Goal: Task Accomplishment & Management: Complete application form

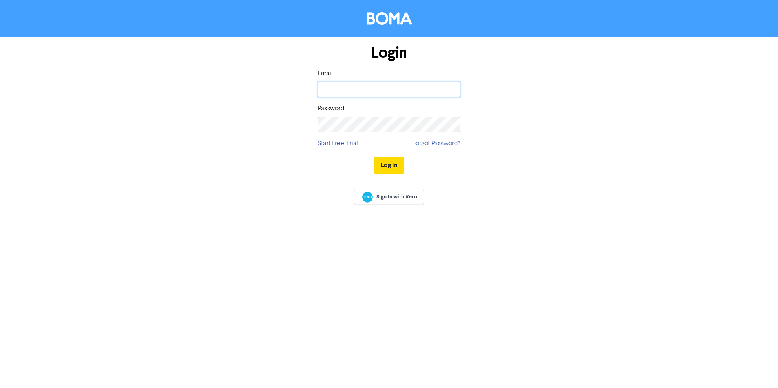
click at [427, 93] on input "email" at bounding box center [389, 89] width 142 height 15
type input "[PERSON_NAME][EMAIL_ADDRESS][DOMAIN_NAME]"
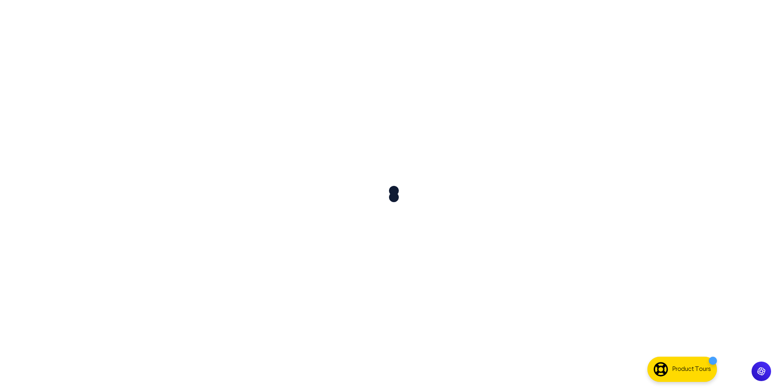
click at [394, 164] on div at bounding box center [389, 194] width 778 height 388
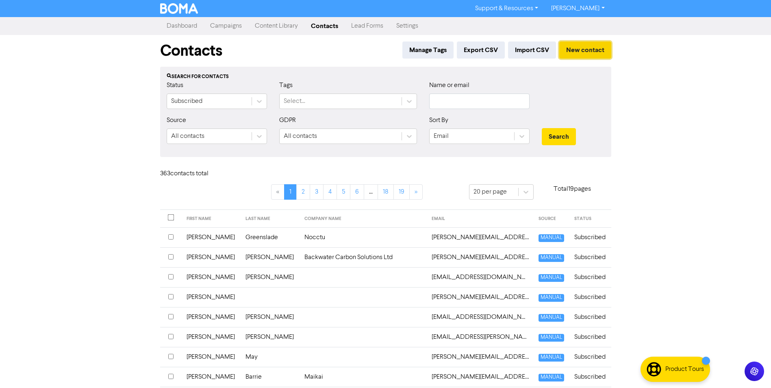
click at [566, 50] on button "New contact" at bounding box center [586, 49] width 52 height 17
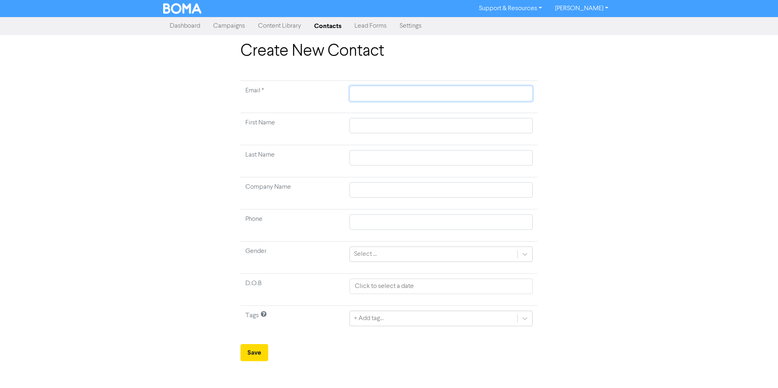
click at [378, 92] on input "text" at bounding box center [440, 93] width 183 height 15
paste input "[EMAIL_ADDRESS][DOMAIN_NAME]"
type input "[EMAIL_ADDRESS][DOMAIN_NAME]"
click at [397, 126] on input "text" at bounding box center [440, 125] width 183 height 15
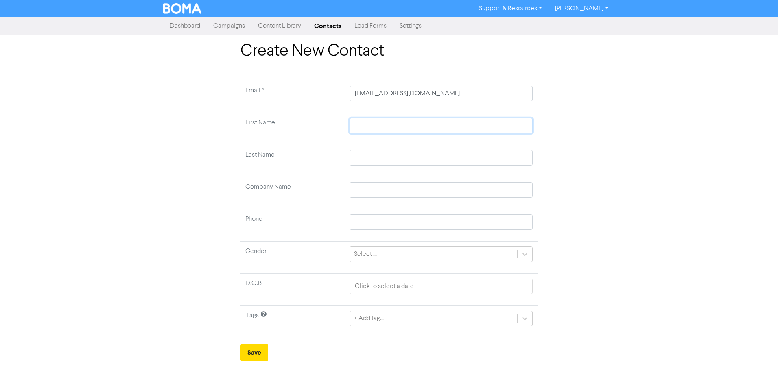
type input "R"
type input "Ro"
type input "Ros"
type input "Rosi"
type input "[PERSON_NAME]"
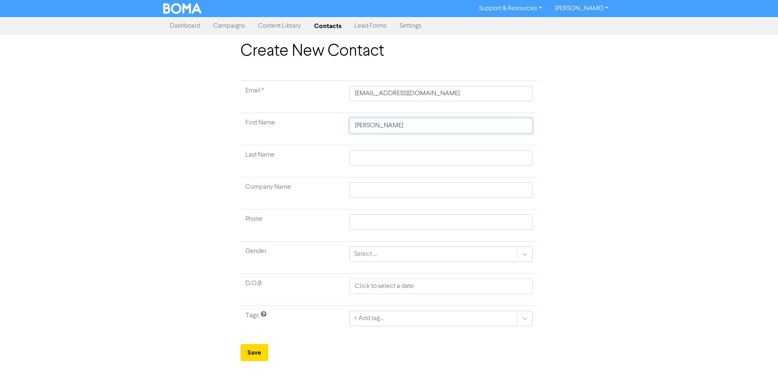
type input "[PERSON_NAME]"
click at [471, 163] on input "text" at bounding box center [440, 157] width 183 height 15
type input "C"
type input "Co"
type input "Col"
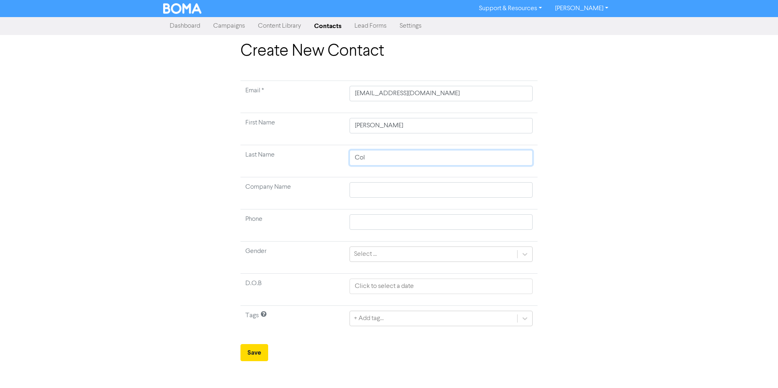
type input "Coll"
type input "Colle"
type input "[PERSON_NAME]"
type input "Colleyp"
type input "Colleypr"
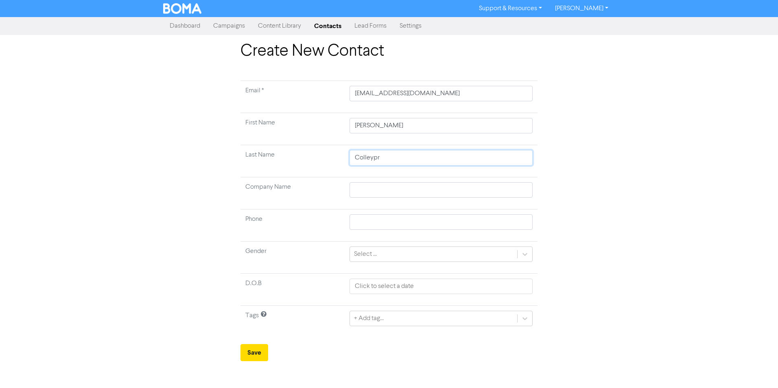
type input "Colleypri"
type input "Colleyprie"
type input "Colleypries"
type input "Colleypriest"
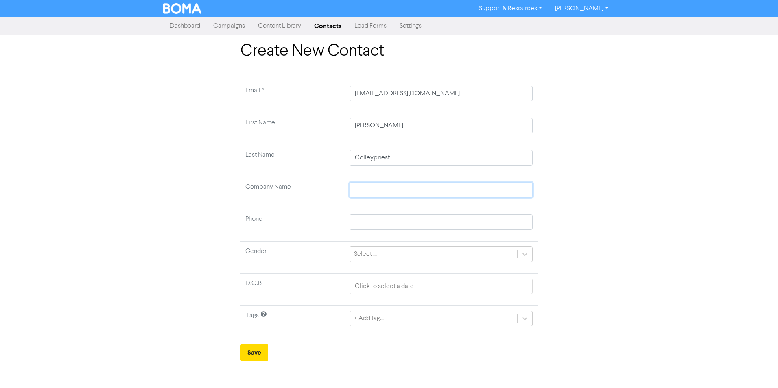
click at [492, 189] on input "text" at bounding box center [440, 189] width 183 height 15
type input "B"
type input "Bl"
type input "Blo"
type input "Bloo"
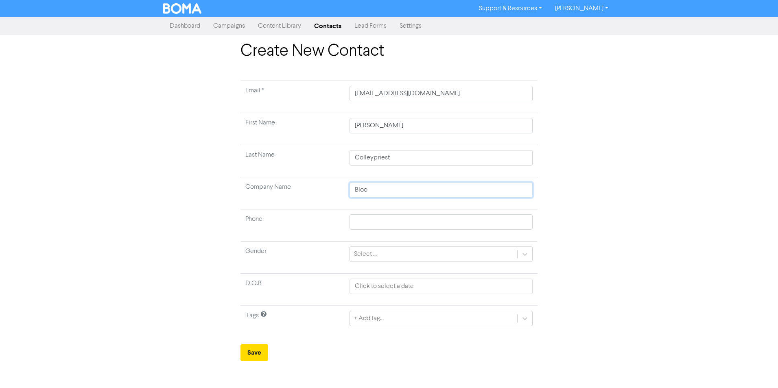
type input "Bloom"
type input "Bloomb"
type input "Bloombo"
type input "Bloombox"
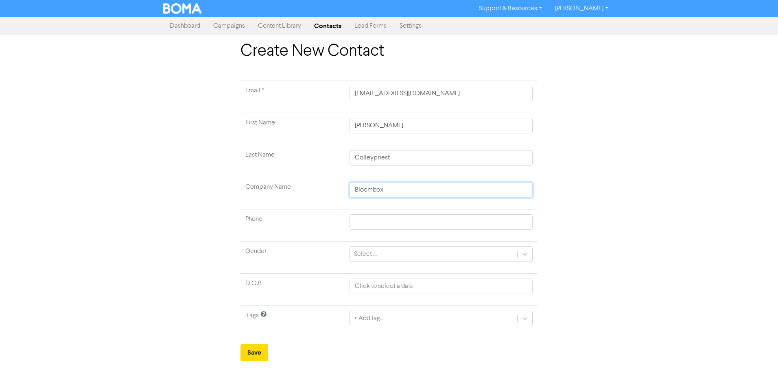
type input "Bloombox C"
type input "Bloombox Co"
type input "Bloombox Coa"
type input "Bloombox Coag"
type input "Bloombox Coa"
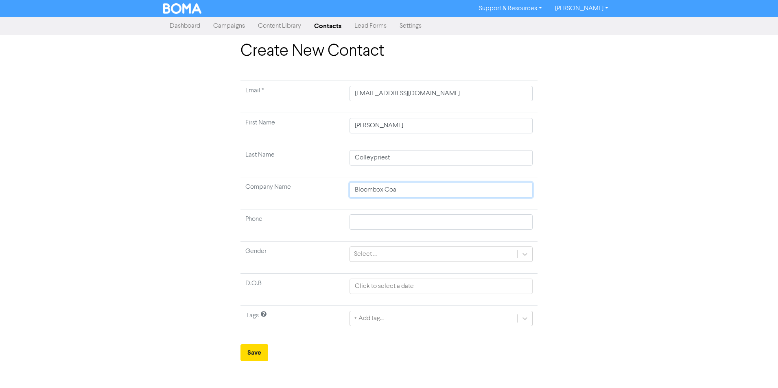
type input "Bloombox Coac"
type input "Bloombox Coach"
type input "Bloombox Coachi"
type input "Bloombox Coachin"
type input "Bloombox Coaching"
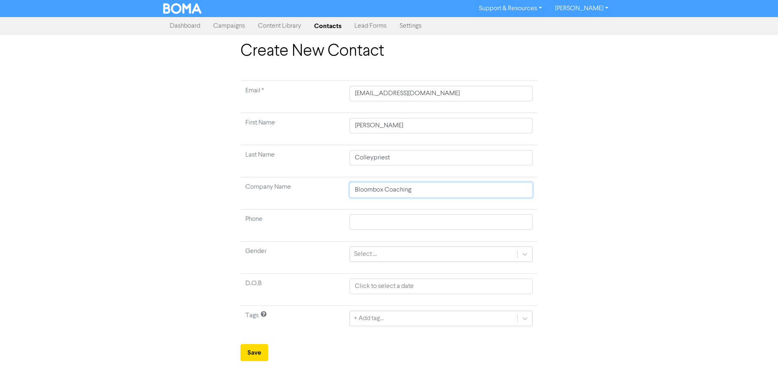
type input "Bloombox Coaching"
type input "Bloombox Coaching L"
type input "Bloombox Coaching Lt"
type input "Bloombox Coaching Ltd"
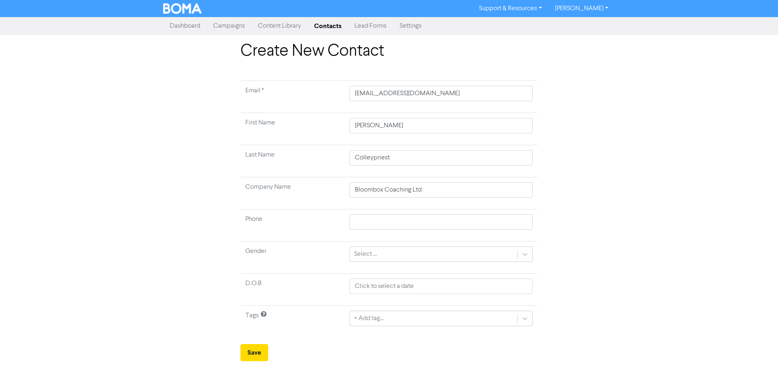
click at [444, 256] on div "Select ..." at bounding box center [433, 254] width 167 height 15
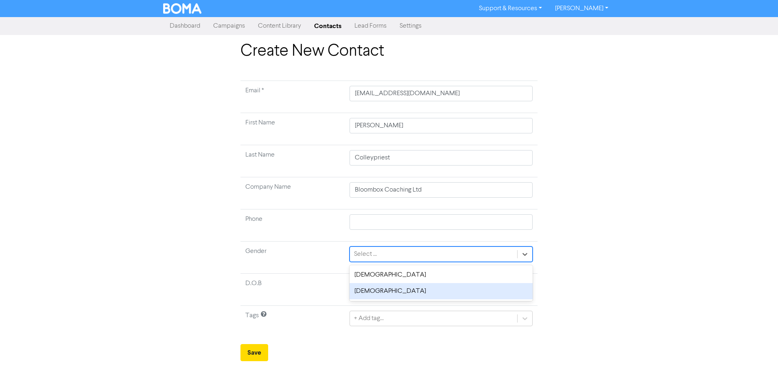
click at [387, 286] on div "[DEMOGRAPHIC_DATA]" at bounding box center [440, 291] width 183 height 16
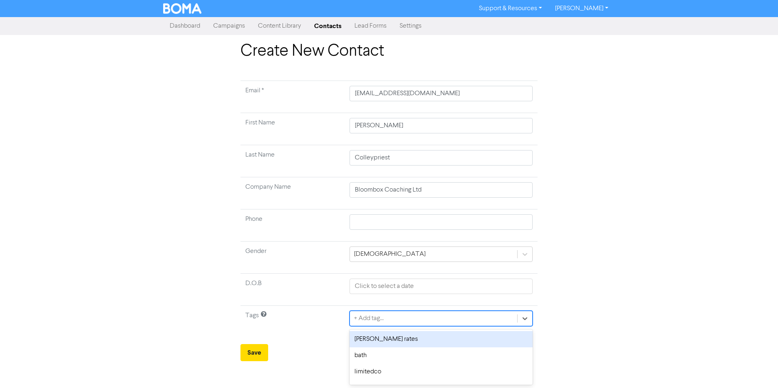
click at [370, 317] on div "+ Add tag..." at bounding box center [369, 319] width 30 height 10
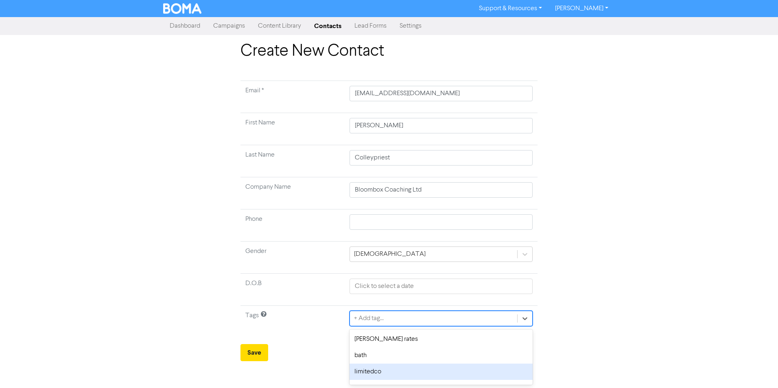
click at [371, 375] on div "limitedco" at bounding box center [440, 372] width 183 height 16
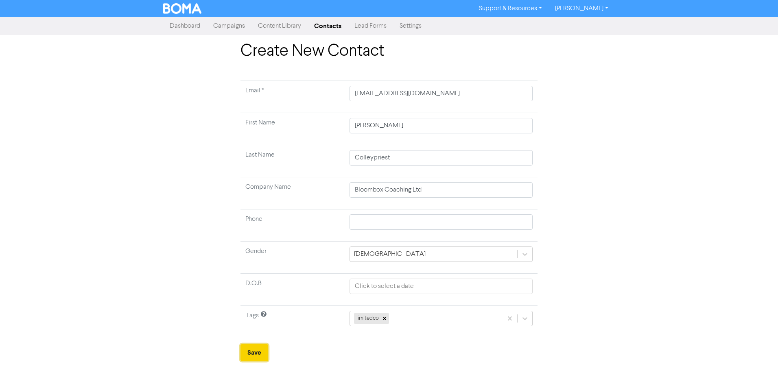
click at [257, 352] on button "Save" at bounding box center [254, 352] width 28 height 17
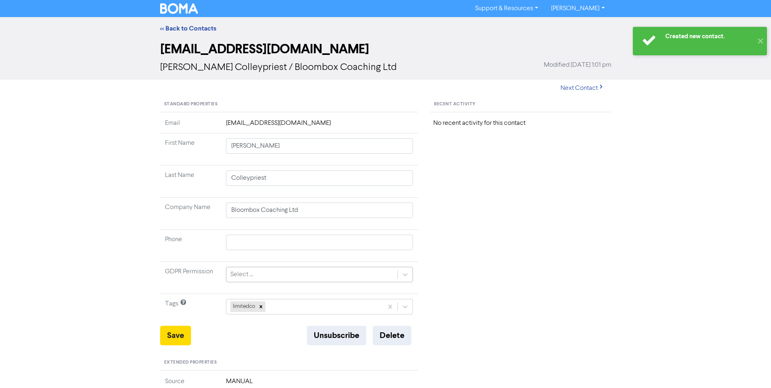
click at [280, 274] on div "Select ..." at bounding box center [313, 274] width 172 height 15
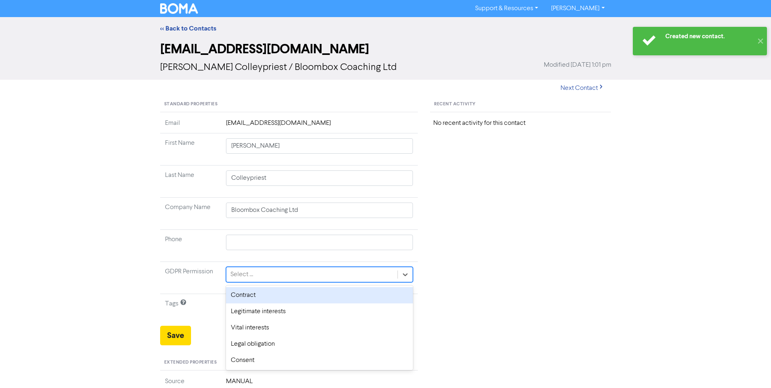
scroll to position [41, 0]
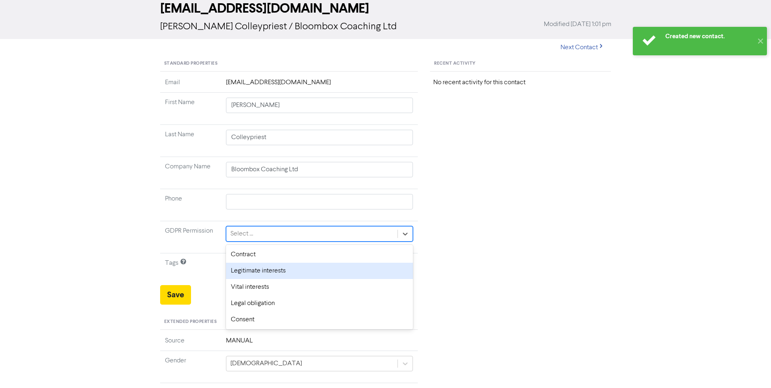
click at [281, 274] on div "Legitimate interests" at bounding box center [319, 271] width 187 height 16
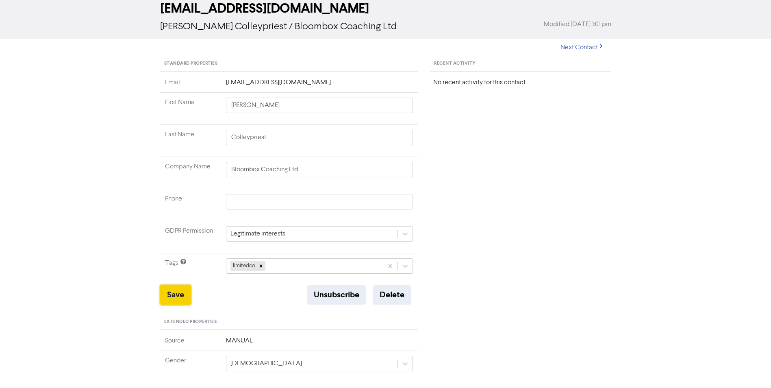
click at [182, 293] on button "Save" at bounding box center [175, 295] width 31 height 20
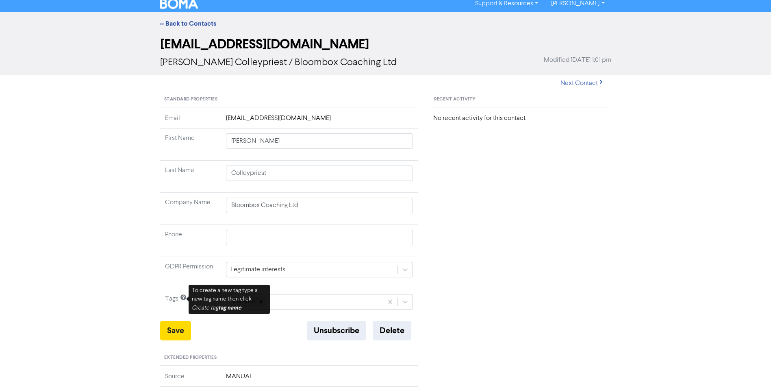
scroll to position [0, 0]
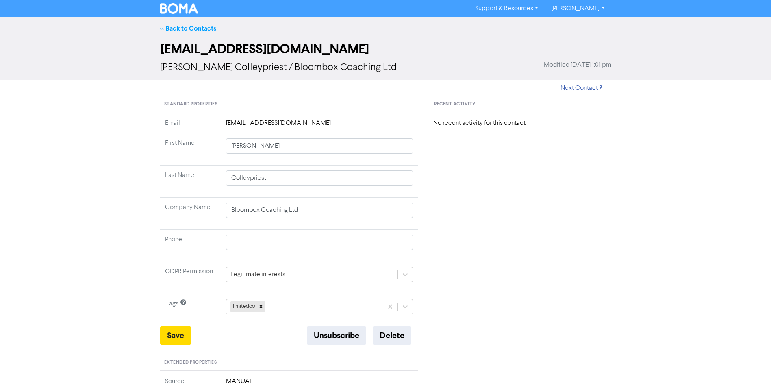
click at [185, 28] on link "<< Back to Contacts" at bounding box center [188, 28] width 56 height 8
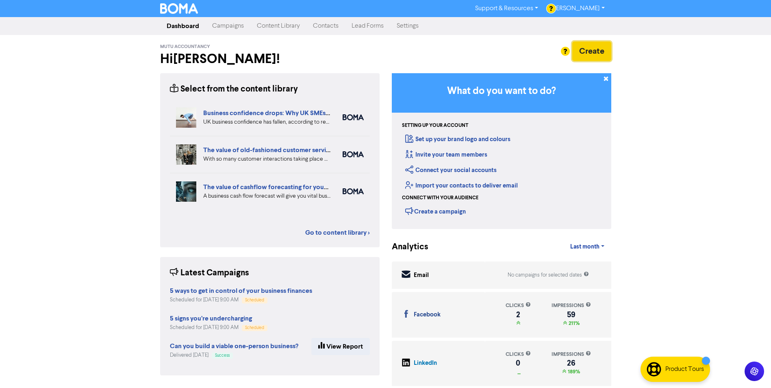
click at [584, 50] on button "Create" at bounding box center [592, 51] width 39 height 20
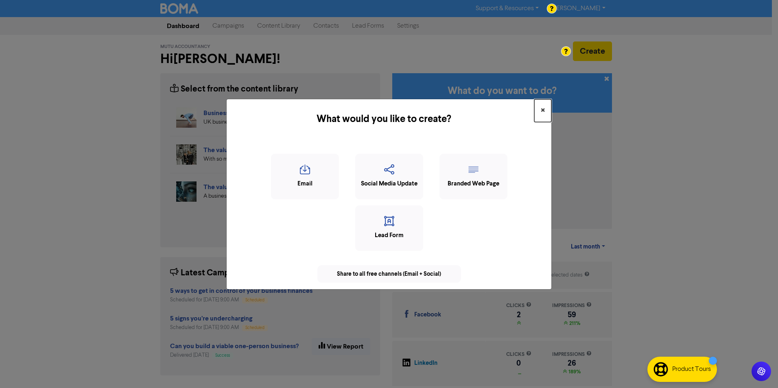
click at [540, 108] on span "×" at bounding box center [542, 111] width 4 height 12
click at [540, 108] on button "×" at bounding box center [542, 110] width 17 height 23
click at [542, 110] on span "×" at bounding box center [542, 111] width 4 height 12
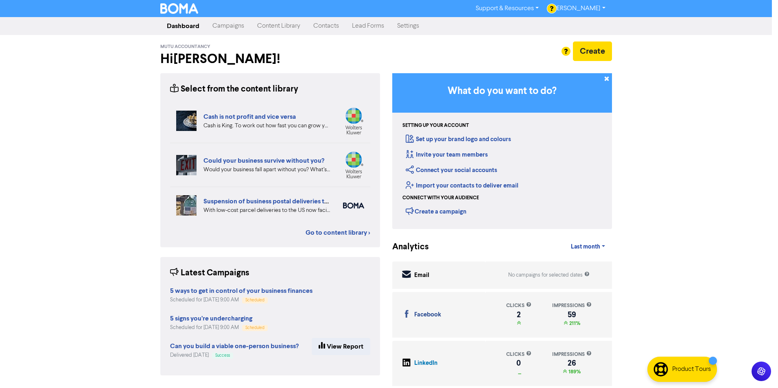
click at [542, 110] on div "What would you like to create? ×" at bounding box center [389, 99] width 325 height 40
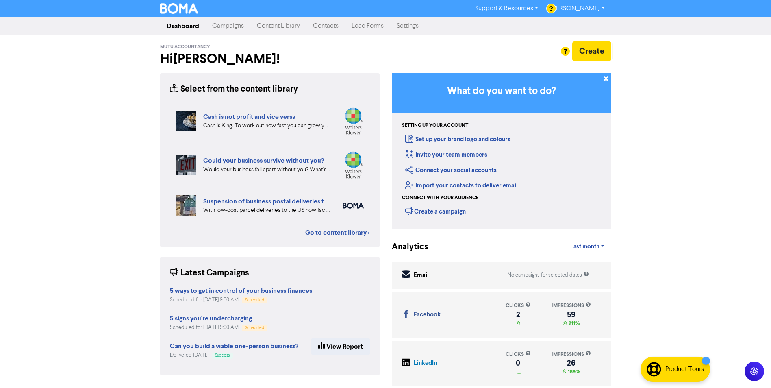
click at [326, 28] on link "Contacts" at bounding box center [326, 26] width 39 height 16
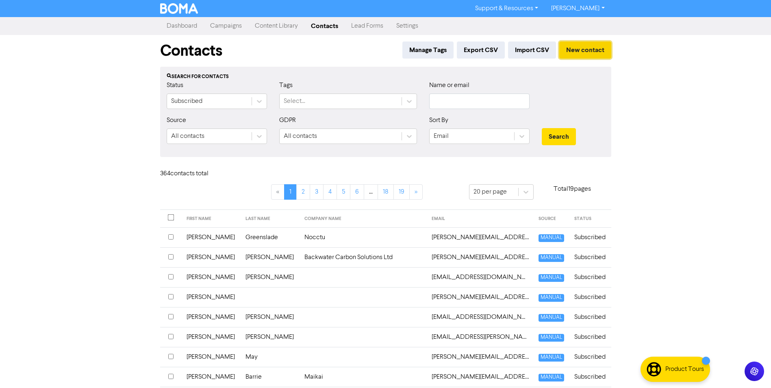
click at [577, 50] on button "New contact" at bounding box center [586, 49] width 52 height 17
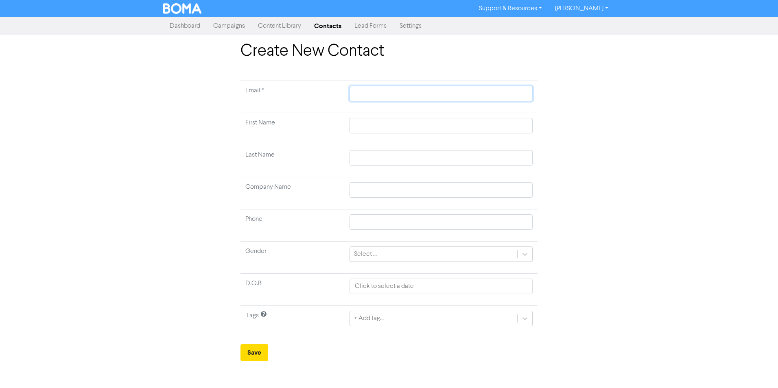
click at [382, 98] on input "text" at bounding box center [440, 93] width 183 height 15
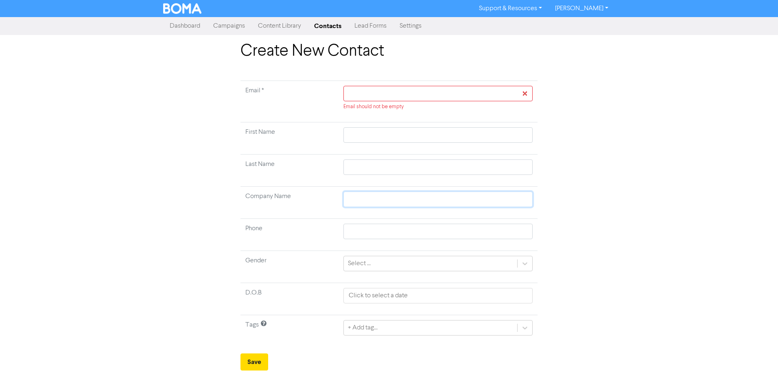
click at [371, 196] on input "text" at bounding box center [437, 199] width 189 height 15
click at [371, 92] on input "text" at bounding box center [437, 93] width 189 height 15
paste input "[EMAIL_ADDRESS][DOMAIN_NAME][PERSON_NAME]"
type input "[EMAIL_ADDRESS][DOMAIN_NAME][PERSON_NAME]"
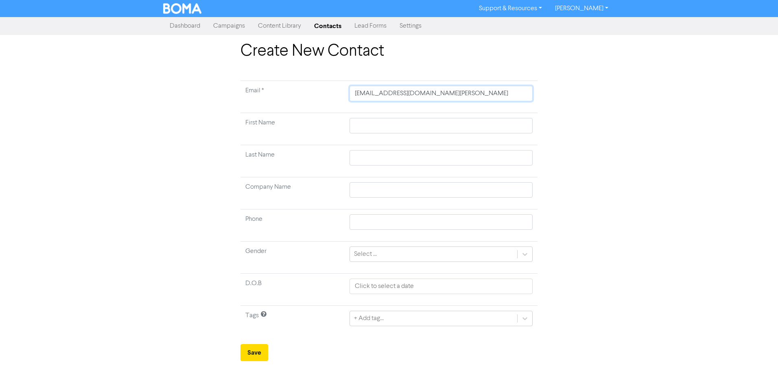
type input "[EMAIL_ADDRESS][DOMAIN_NAME][PERSON_NAME]"
click at [383, 129] on input "text" at bounding box center [440, 125] width 183 height 15
type input "R"
type input "Ro"
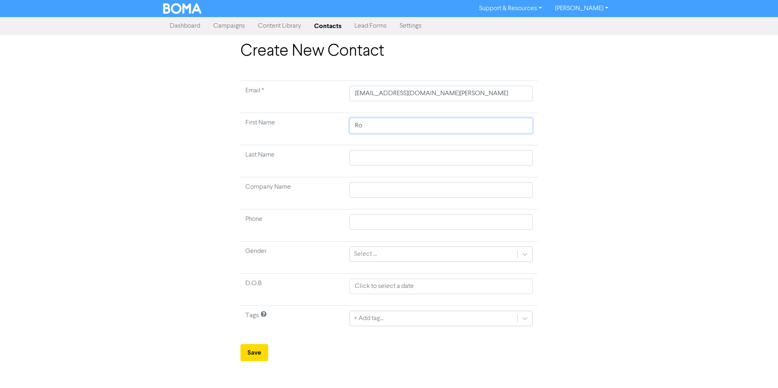
type input "Ros"
type input "Rosi"
type input "[PERSON_NAME]"
click at [385, 157] on input "text" at bounding box center [440, 157] width 183 height 15
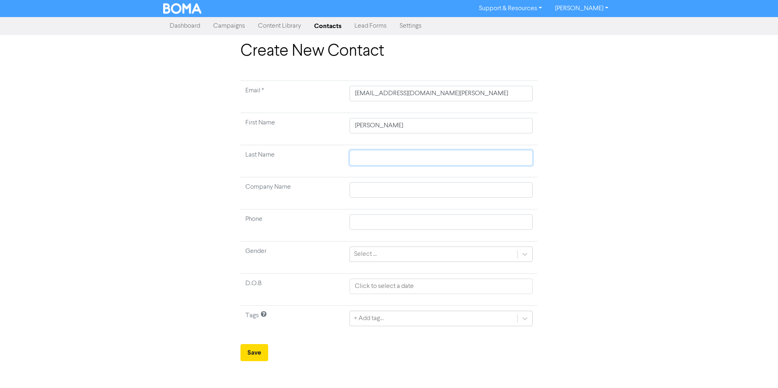
type input "B"
type input "Ba"
type input "Bac"
type input "Back"
type input "Backh"
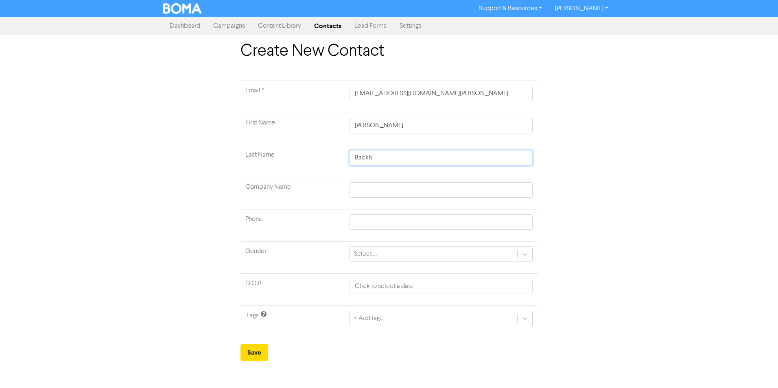
type input "Backho"
type input "Backhou"
type input "Backhous"
type input "Backhouse"
click at [509, 192] on input "text" at bounding box center [440, 189] width 183 height 15
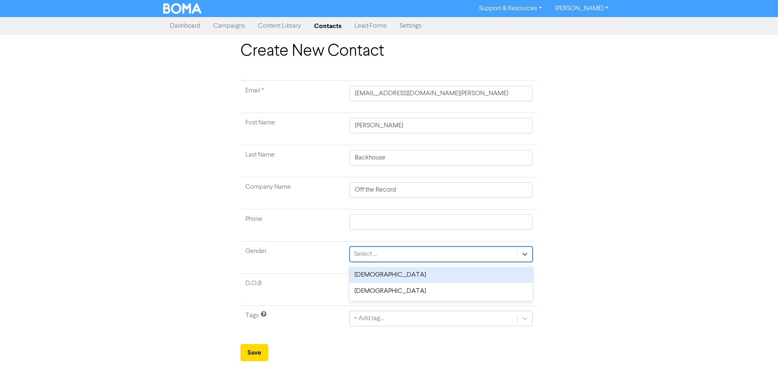
click at [387, 257] on div "Select ..." at bounding box center [433, 254] width 167 height 15
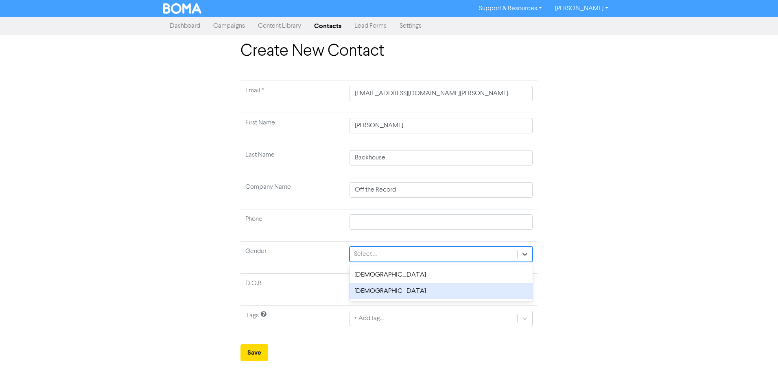
click at [373, 288] on div "[DEMOGRAPHIC_DATA]" at bounding box center [440, 291] width 183 height 16
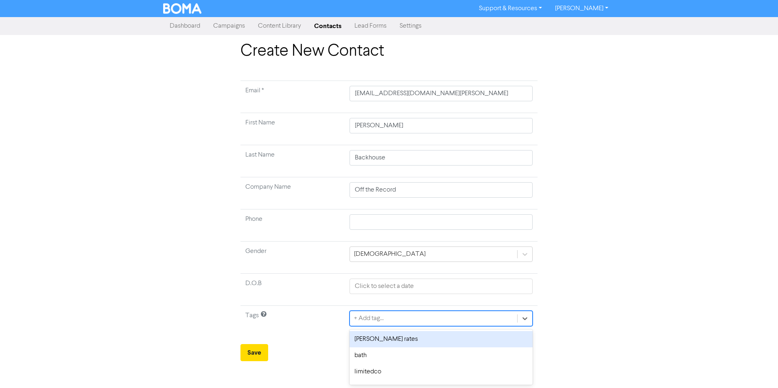
click at [380, 319] on div "+ Add tag..." at bounding box center [369, 319] width 30 height 10
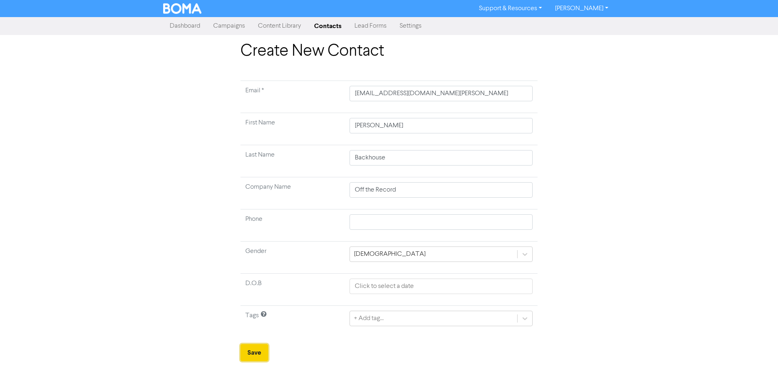
click at [256, 357] on button "Save" at bounding box center [254, 352] width 28 height 17
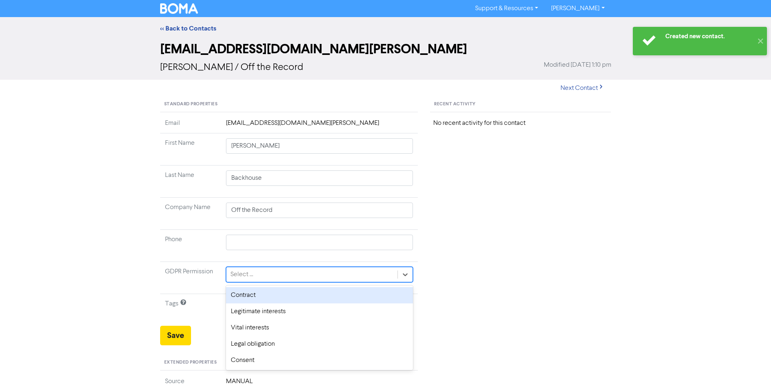
click at [256, 276] on div "Select ..." at bounding box center [313, 274] width 172 height 15
click at [257, 275] on div "Select ..." at bounding box center [313, 274] width 172 height 15
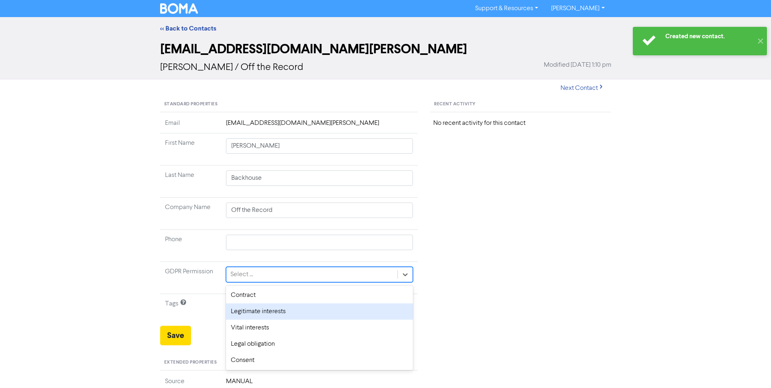
click at [257, 312] on div "Legitimate interests" at bounding box center [319, 311] width 187 height 16
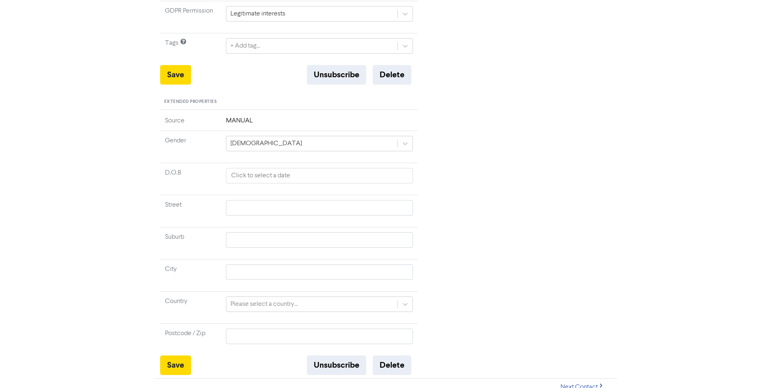
scroll to position [268, 0]
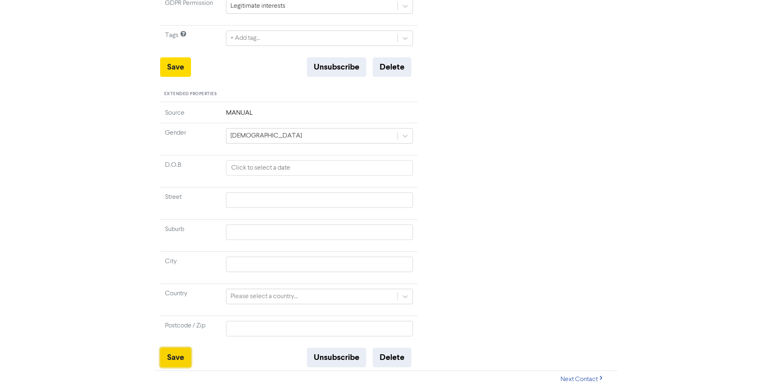
click at [185, 357] on button "Save" at bounding box center [175, 358] width 31 height 20
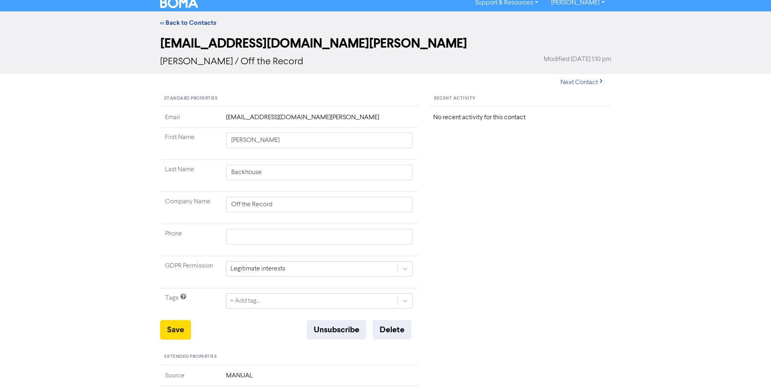
scroll to position [0, 0]
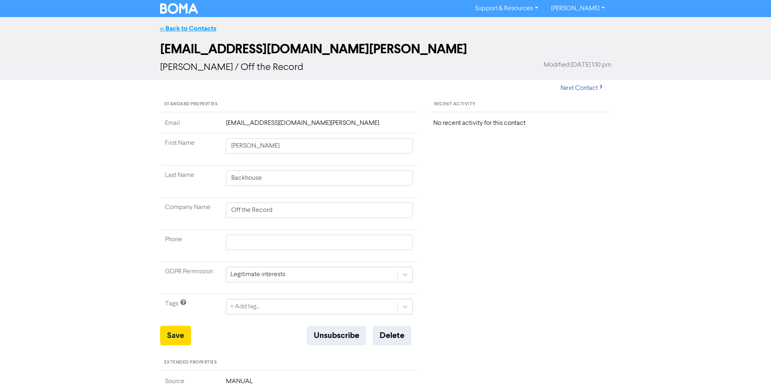
click at [194, 29] on link "<< Back to Contacts" at bounding box center [188, 28] width 56 height 8
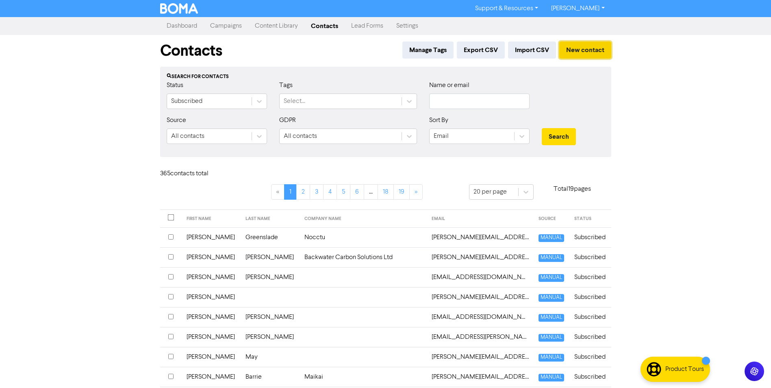
click at [572, 50] on button "New contact" at bounding box center [586, 49] width 52 height 17
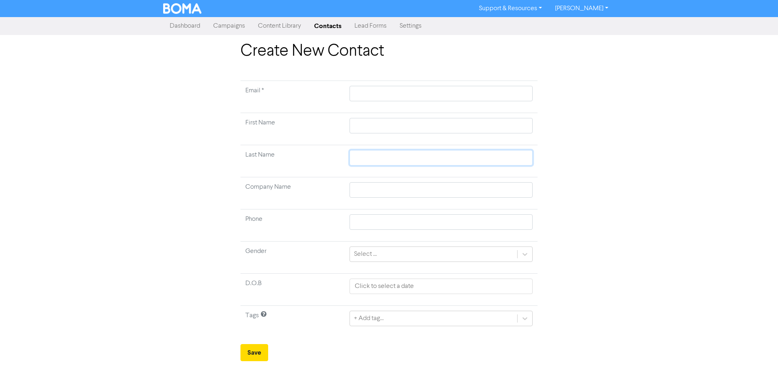
click at [356, 159] on input "text" at bounding box center [440, 157] width 183 height 15
paste input "[EMAIL_ADDRESS][DOMAIN_NAME][PERSON_NAME]"
click at [374, 91] on input "text" at bounding box center [440, 93] width 183 height 15
paste input "[EMAIL_ADDRESS][DOMAIN_NAME][PERSON_NAME]"
click at [486, 127] on input "text" at bounding box center [440, 125] width 183 height 15
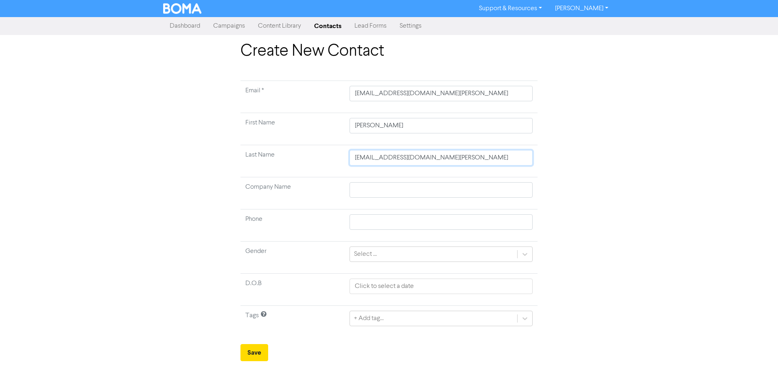
click at [488, 157] on input "[EMAIL_ADDRESS][DOMAIN_NAME][PERSON_NAME]" at bounding box center [440, 157] width 183 height 15
drag, startPoint x: 488, startPoint y: 157, endPoint x: 336, endPoint y: 150, distance: 152.7
click at [338, 150] on tr "Last Name [EMAIL_ADDRESS][DOMAIN_NAME][PERSON_NAME]" at bounding box center [388, 161] width 297 height 32
click at [365, 189] on input "text" at bounding box center [440, 189] width 183 height 15
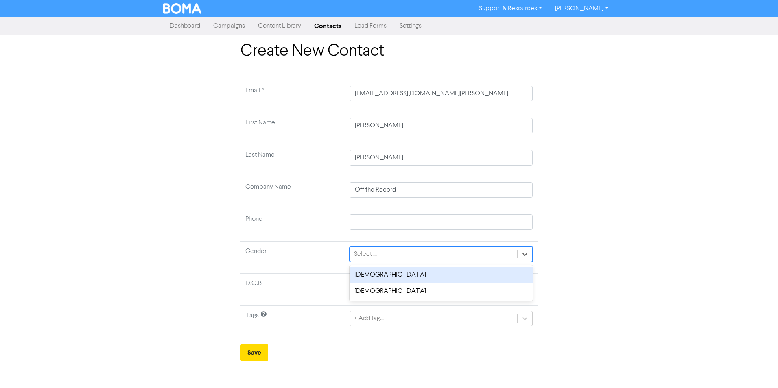
click at [383, 251] on div "Select ..." at bounding box center [433, 254] width 167 height 15
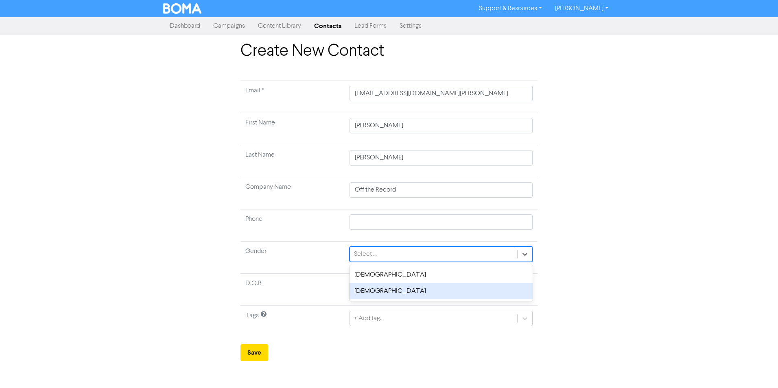
click at [374, 294] on div "[DEMOGRAPHIC_DATA]" at bounding box center [440, 291] width 183 height 16
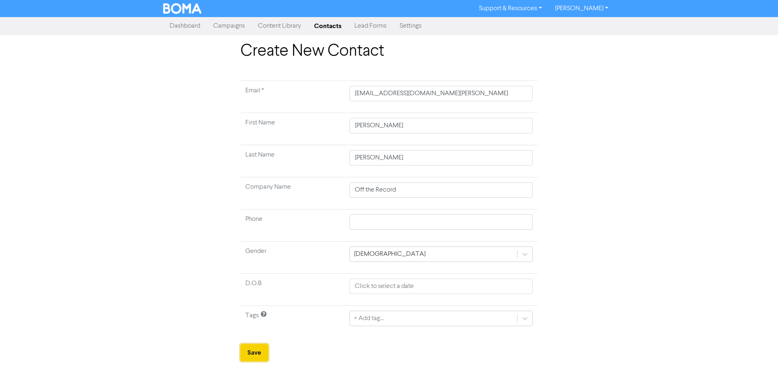
click at [258, 347] on button "Save" at bounding box center [254, 352] width 28 height 17
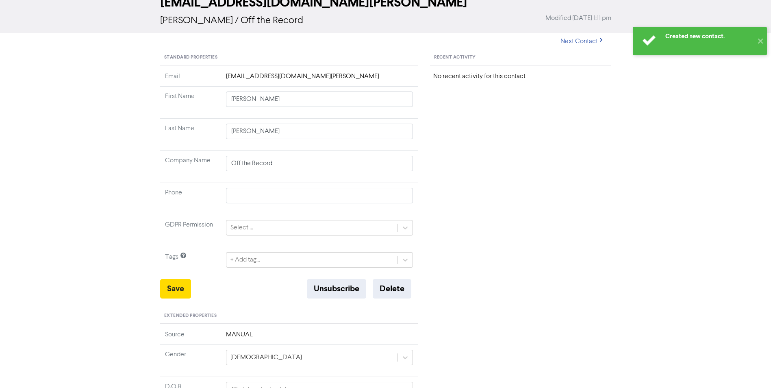
scroll to position [41, 0]
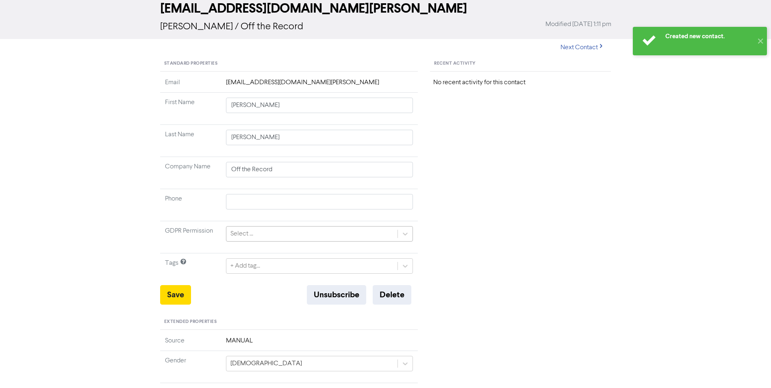
click at [305, 231] on div "Select ..." at bounding box center [313, 234] width 172 height 15
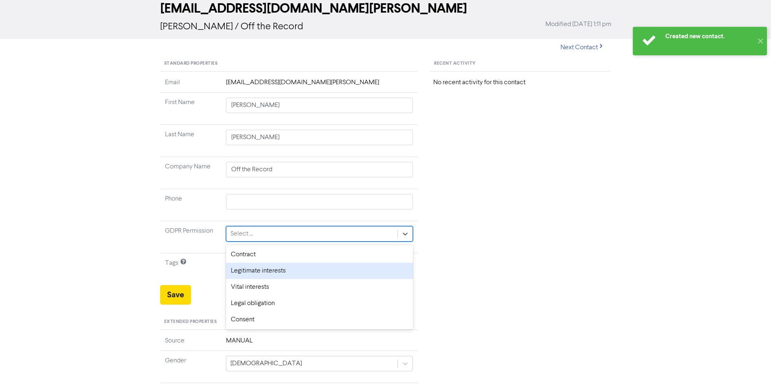
scroll to position [0, 0]
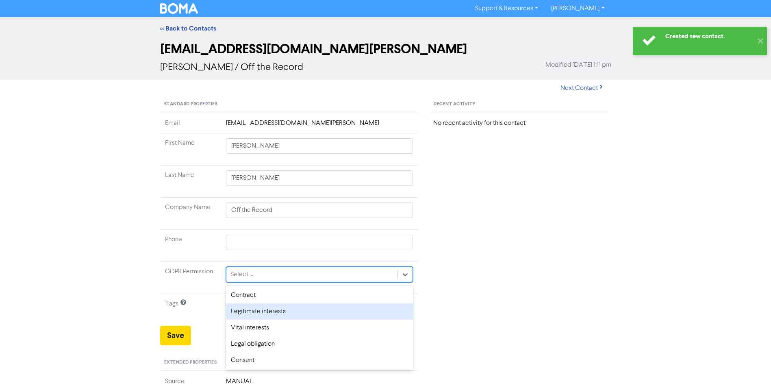
click at [281, 274] on div "Select ..." at bounding box center [313, 274] width 172 height 15
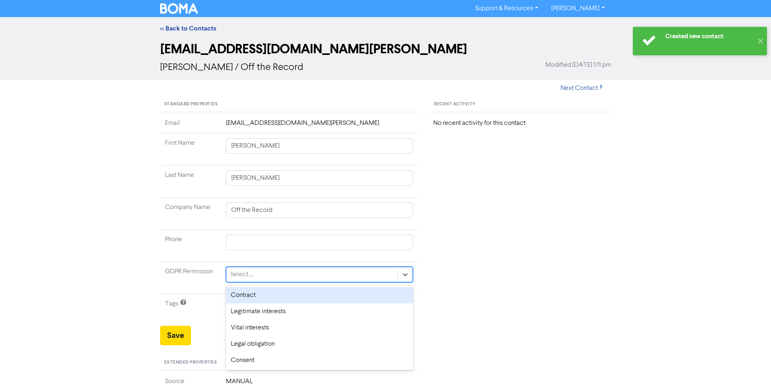
click at [256, 275] on div "Select ..." at bounding box center [313, 274] width 172 height 15
click at [260, 274] on div "Select ..." at bounding box center [313, 274] width 172 height 15
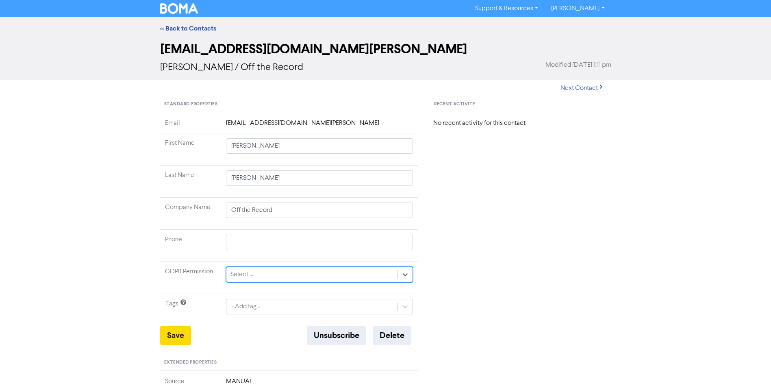
click at [264, 275] on div "Select ..." at bounding box center [313, 274] width 172 height 15
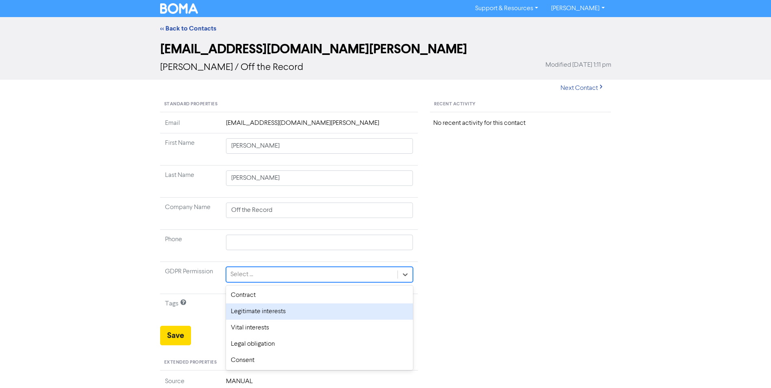
click at [255, 313] on div "Legitimate interests" at bounding box center [319, 311] width 187 height 16
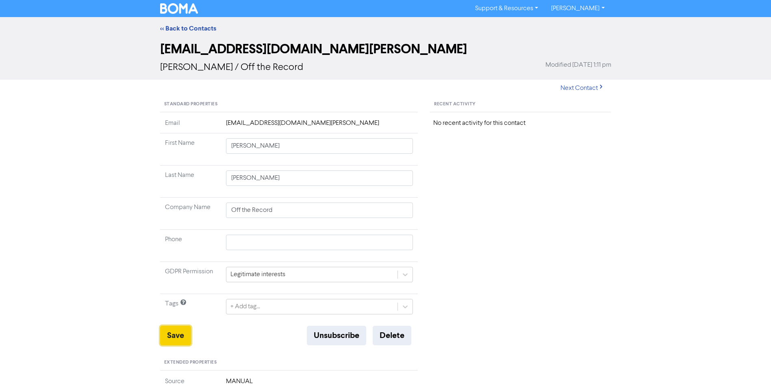
click at [170, 335] on button "Save" at bounding box center [175, 336] width 31 height 20
drag, startPoint x: 170, startPoint y: 335, endPoint x: 174, endPoint y: 333, distance: 5.1
click at [170, 335] on button "Save" at bounding box center [175, 336] width 31 height 20
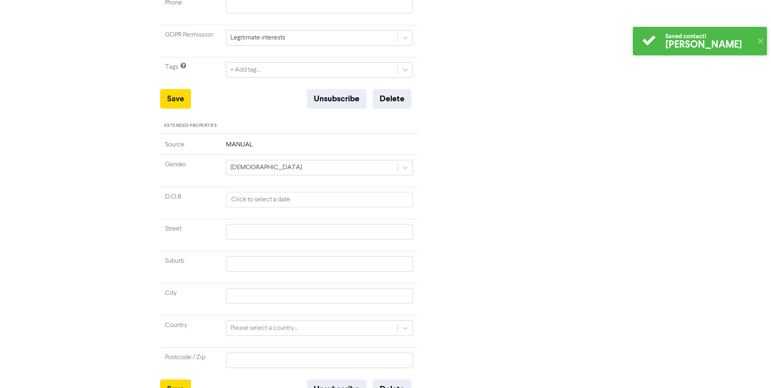
scroll to position [268, 0]
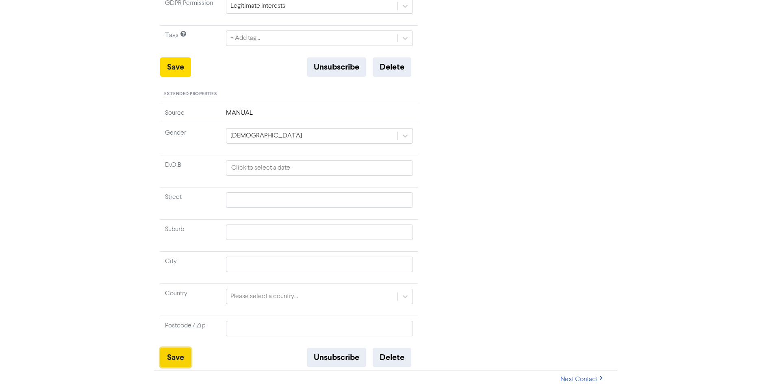
click at [183, 358] on button "Save" at bounding box center [175, 358] width 31 height 20
click at [532, 242] on div "Recent Activity No recent activity for this contact" at bounding box center [520, 97] width 193 height 539
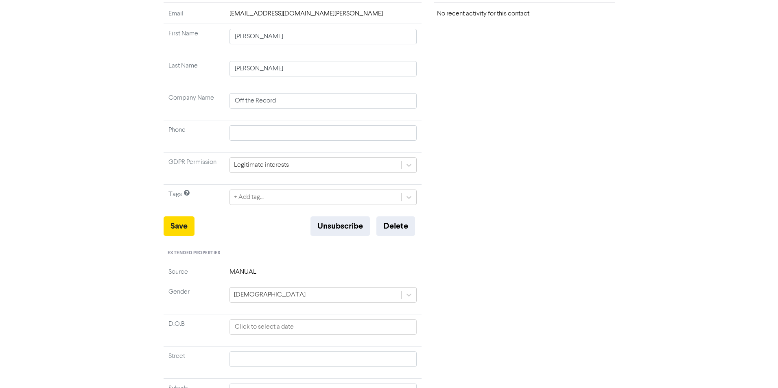
scroll to position [0, 0]
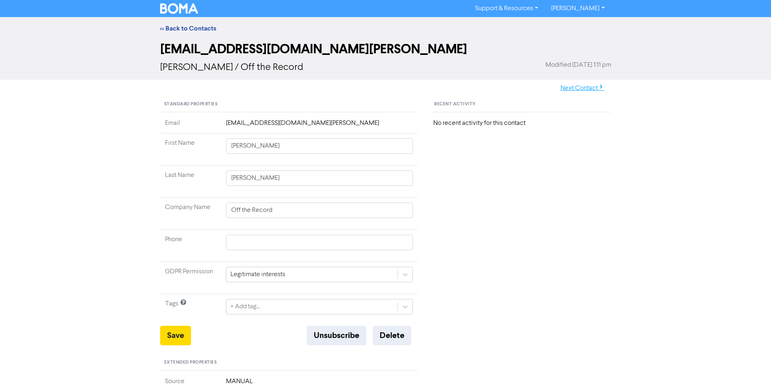
click at [571, 88] on button "Next Contact" at bounding box center [583, 88] width 58 height 17
click at [191, 28] on link "<< Back to Contacts" at bounding box center [188, 28] width 56 height 8
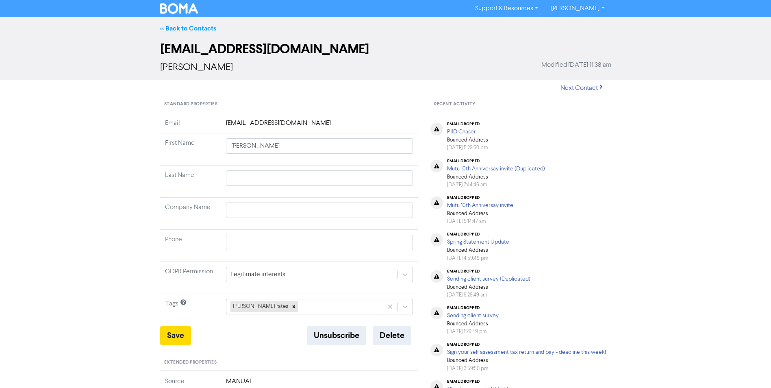
click at [203, 31] on link "<< Back to Contacts" at bounding box center [188, 28] width 56 height 8
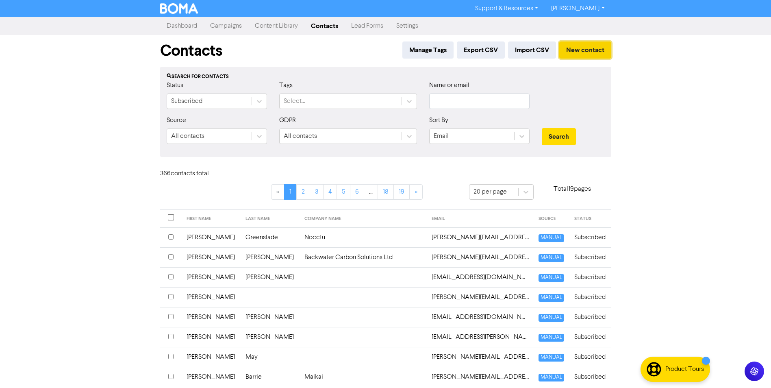
click at [585, 46] on button "New contact" at bounding box center [586, 49] width 52 height 17
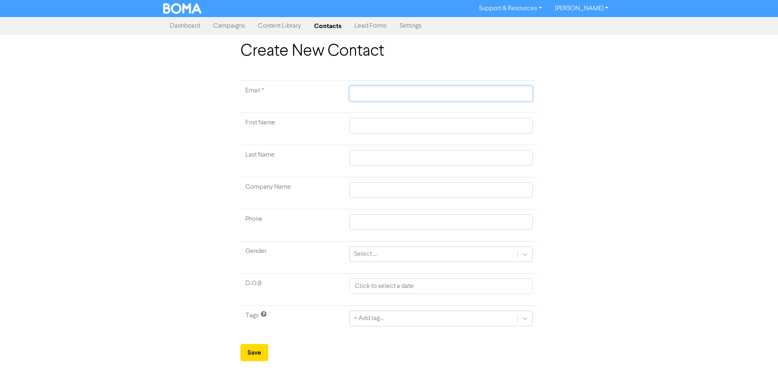
click at [379, 93] on input "text" at bounding box center [440, 93] width 183 height 15
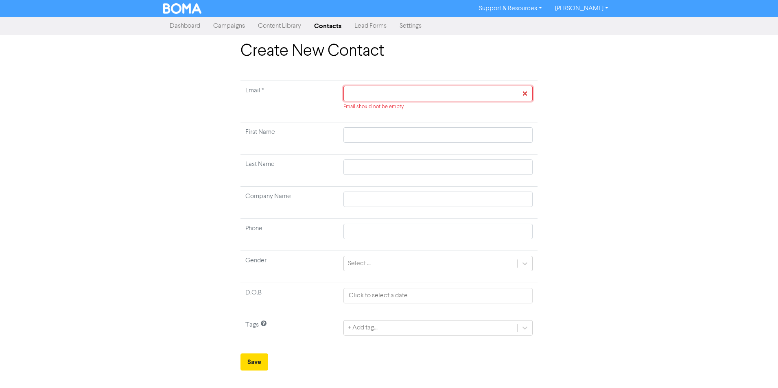
paste input "[EMAIL_ADDRESS][DOMAIN_NAME] Phone"
click at [464, 131] on input "text" at bounding box center [437, 134] width 189 height 15
click at [483, 169] on input "text" at bounding box center [437, 166] width 189 height 15
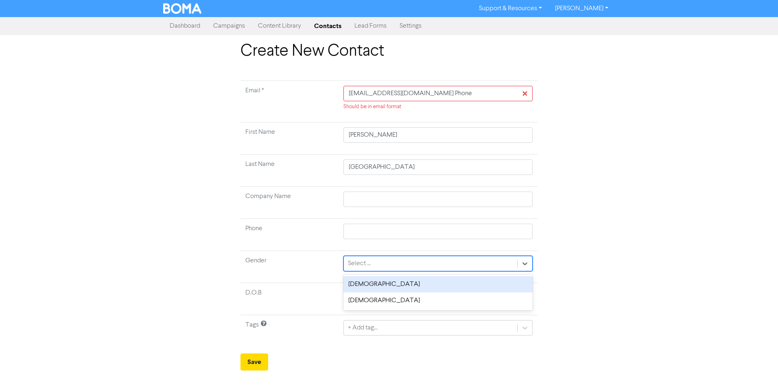
click at [400, 265] on div "Select ..." at bounding box center [430, 263] width 173 height 15
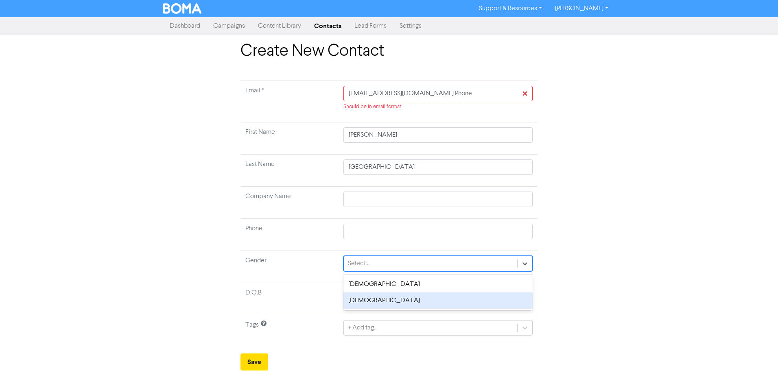
click at [362, 299] on div "[DEMOGRAPHIC_DATA]" at bounding box center [437, 300] width 189 height 16
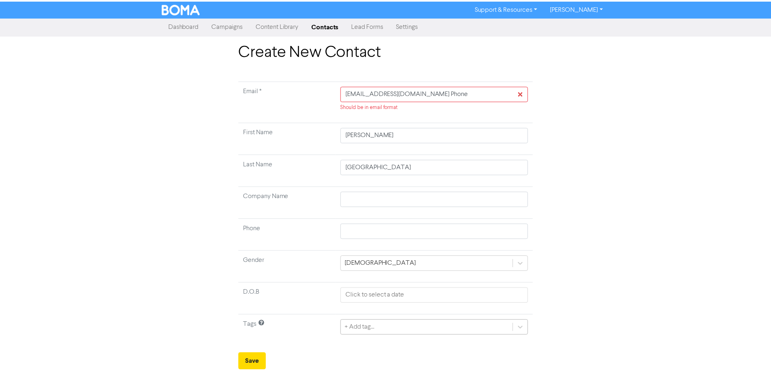
scroll to position [52, 0]
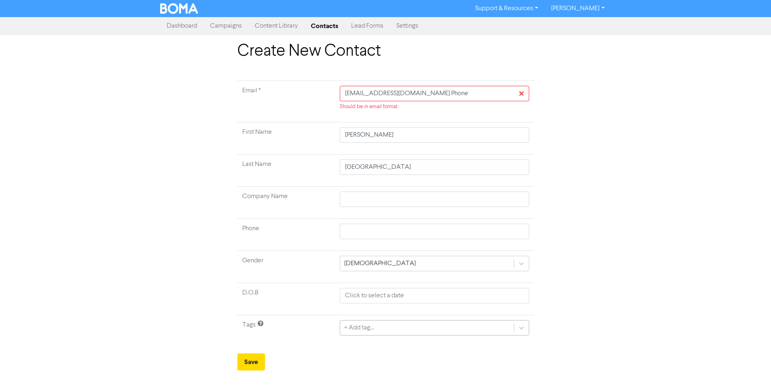
click at [358, 330] on div "+ Add tag..." at bounding box center [434, 327] width 189 height 15
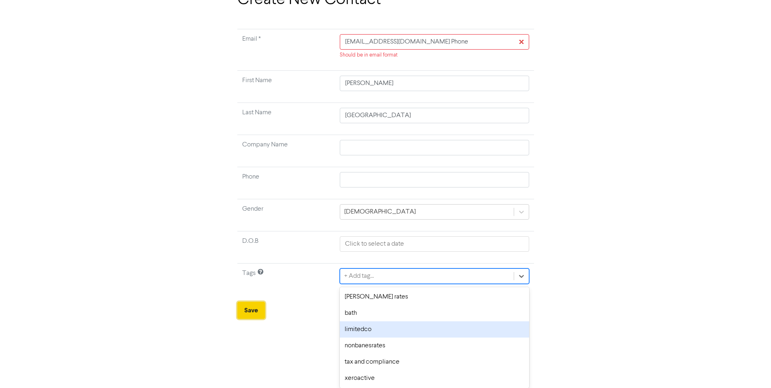
scroll to position [0, 0]
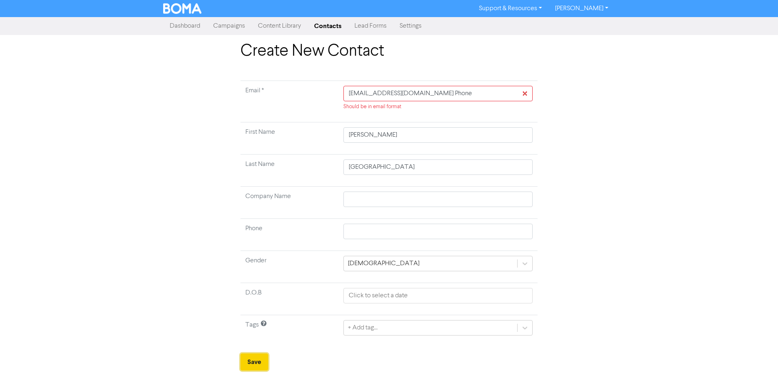
click at [253, 316] on form "Email * [EMAIL_ADDRESS][DOMAIN_NAME] Phone Should be in email format First Name…" at bounding box center [388, 226] width 297 height 290
drag, startPoint x: 421, startPoint y: 94, endPoint x: 444, endPoint y: 97, distance: 23.4
click at [444, 97] on input "[EMAIL_ADDRESS][DOMAIN_NAME] Phone" at bounding box center [437, 93] width 189 height 15
click at [263, 358] on button "Save" at bounding box center [254, 361] width 28 height 17
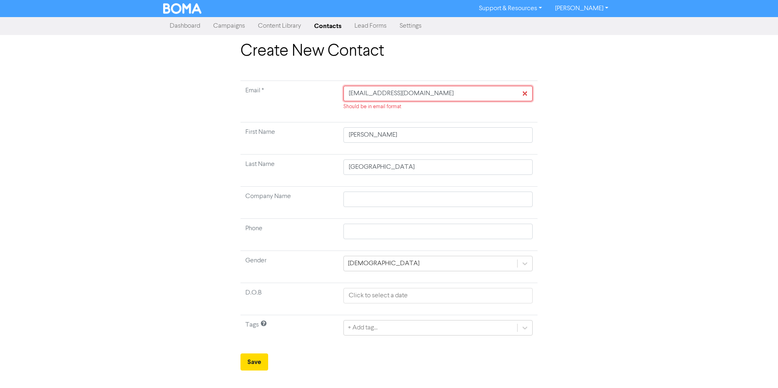
click at [349, 91] on input "[EMAIL_ADDRESS][DOMAIN_NAME]" at bounding box center [437, 93] width 189 height 15
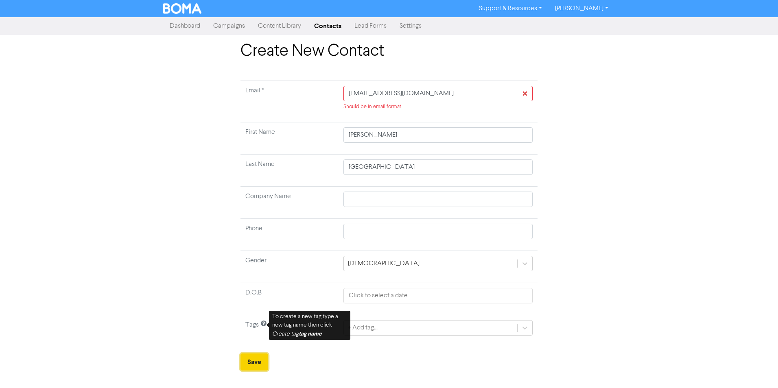
click at [247, 363] on button "Save" at bounding box center [254, 361] width 28 height 17
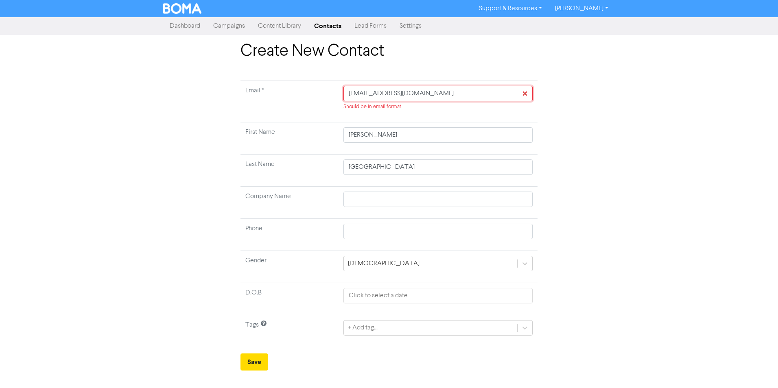
click at [431, 93] on input "[EMAIL_ADDRESS][DOMAIN_NAME]" at bounding box center [437, 93] width 189 height 15
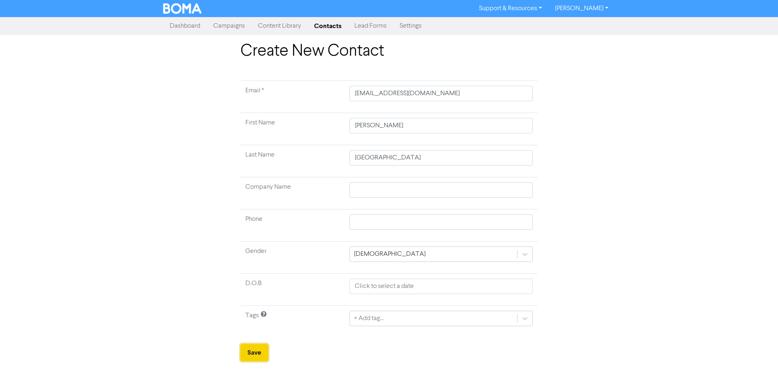
click at [259, 351] on button "Save" at bounding box center [254, 352] width 28 height 17
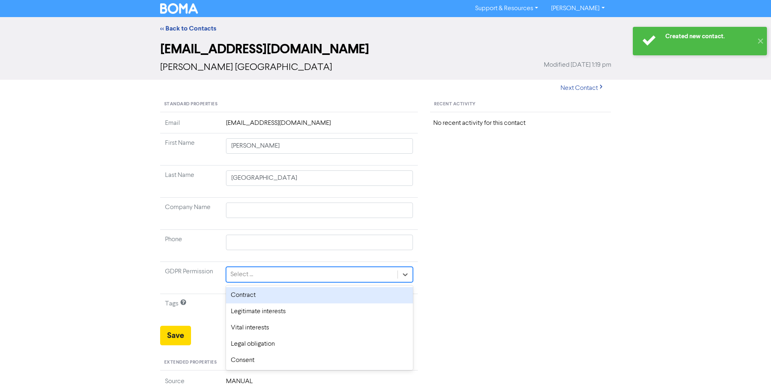
click at [264, 273] on div "Select ..." at bounding box center [313, 274] width 172 height 15
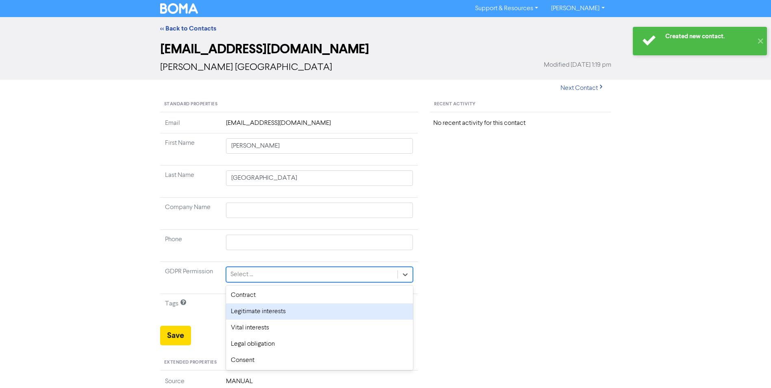
click at [257, 310] on div "Legitimate interests" at bounding box center [319, 311] width 187 height 16
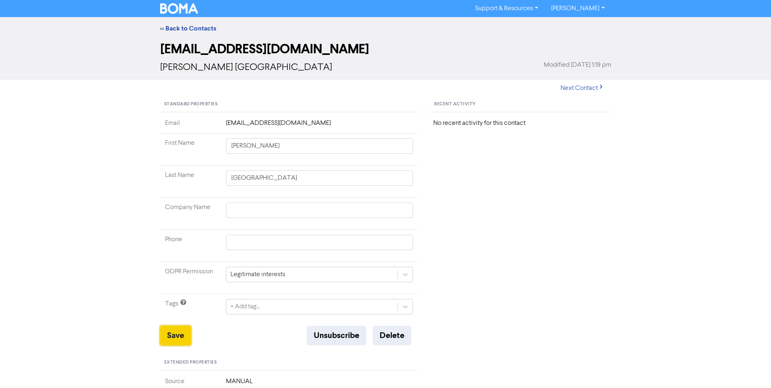
click at [170, 331] on button "Save" at bounding box center [175, 336] width 31 height 20
click at [175, 343] on button "Save" at bounding box center [175, 336] width 31 height 20
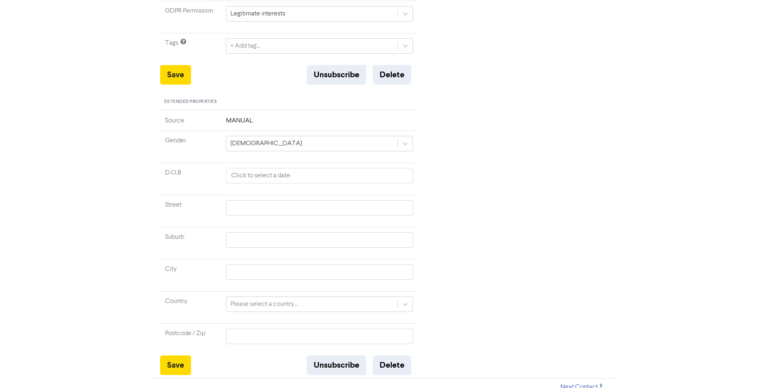
scroll to position [268, 0]
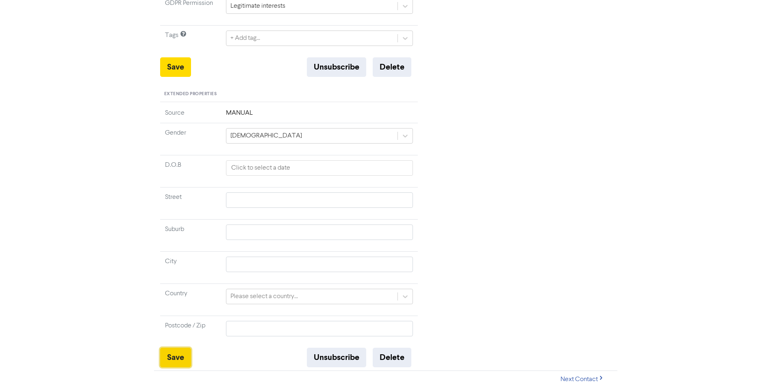
click at [169, 351] on button "Save" at bounding box center [175, 358] width 31 height 20
click at [176, 364] on button "Save" at bounding box center [175, 358] width 31 height 20
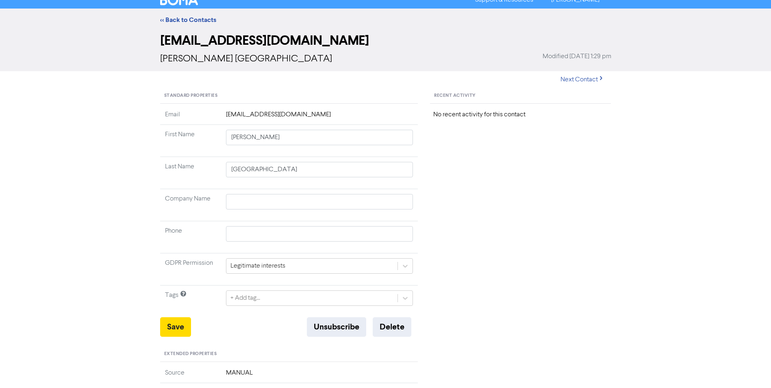
scroll to position [0, 0]
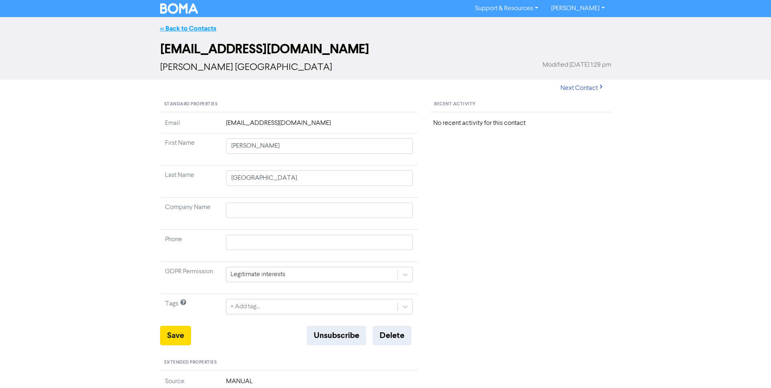
click at [183, 28] on link "<< Back to Contacts" at bounding box center [188, 28] width 56 height 8
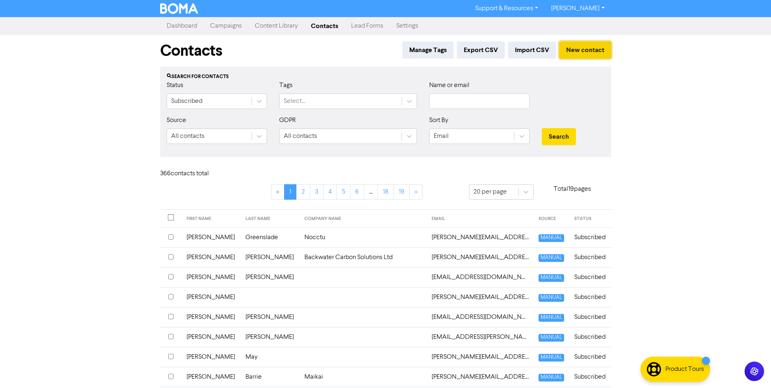
click at [588, 54] on button "New contact" at bounding box center [586, 49] width 52 height 17
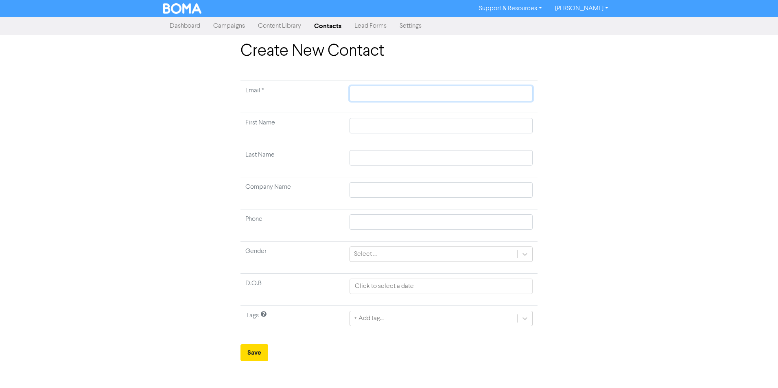
click at [372, 96] on input "text" at bounding box center [440, 93] width 183 height 15
paste input "[PERSON_NAME][EMAIL_ADDRESS][PERSON_NAME][DOMAIN_NAME]"
click at [380, 129] on input "text" at bounding box center [440, 125] width 183 height 15
click at [476, 161] on input "text" at bounding box center [440, 157] width 183 height 15
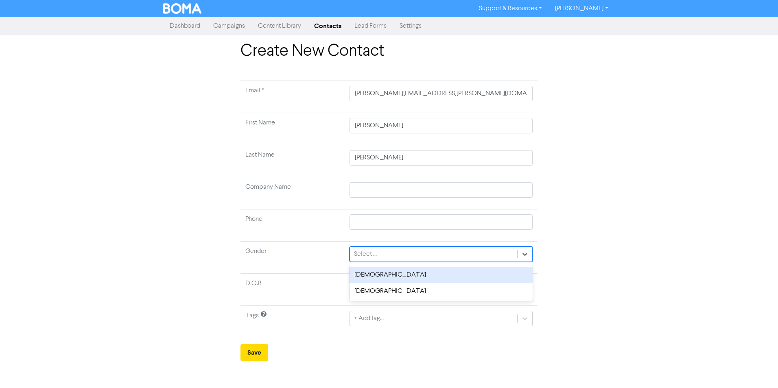
click at [386, 253] on div "Select ..." at bounding box center [433, 254] width 167 height 15
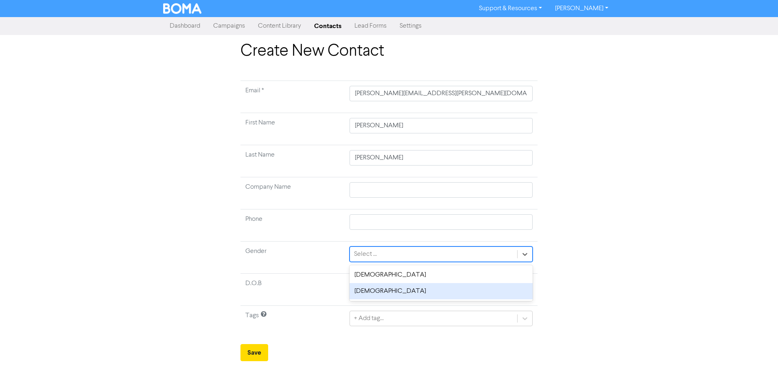
click at [365, 293] on div "[DEMOGRAPHIC_DATA]" at bounding box center [440, 291] width 183 height 16
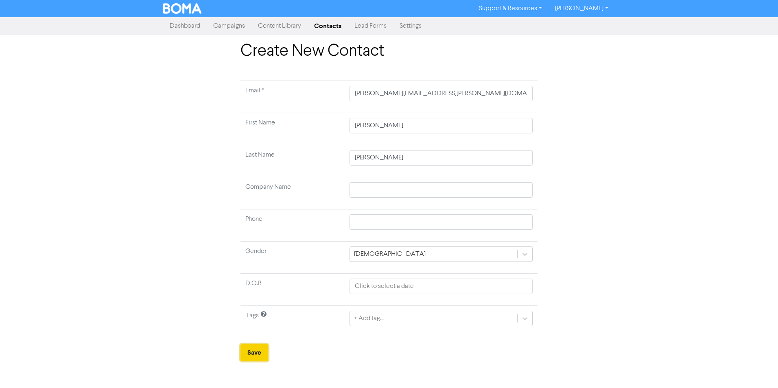
click at [255, 353] on button "Save" at bounding box center [254, 352] width 28 height 17
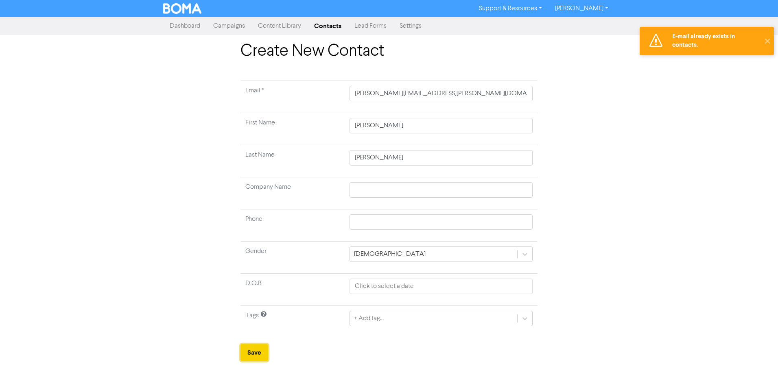
click at [256, 352] on button "Save" at bounding box center [254, 352] width 28 height 17
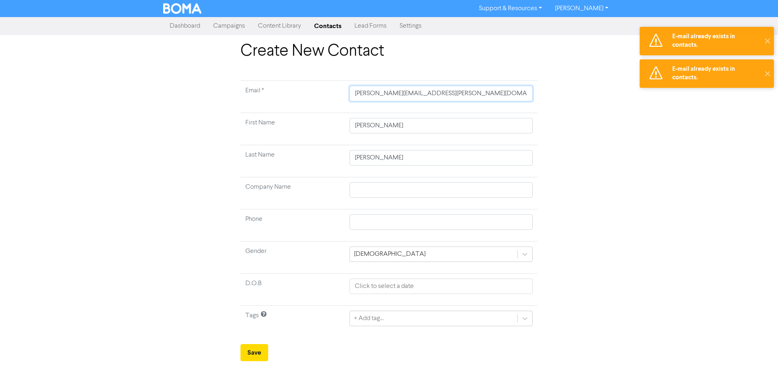
click at [447, 92] on input "[PERSON_NAME][EMAIL_ADDRESS][PERSON_NAME][DOMAIN_NAME]" at bounding box center [440, 93] width 183 height 15
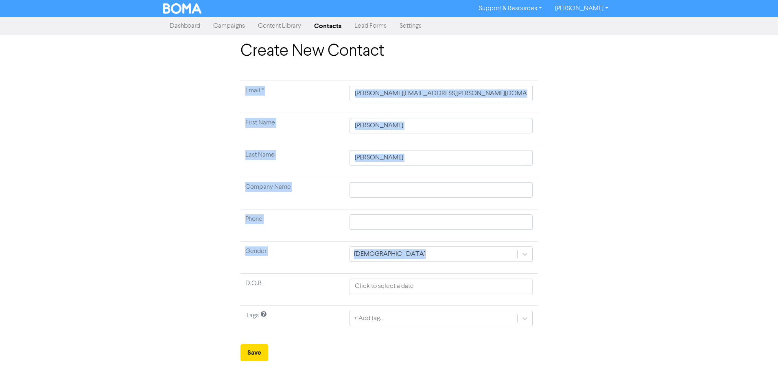
drag, startPoint x: 158, startPoint y: 168, endPoint x: 420, endPoint y: 285, distance: 287.4
click at [419, 285] on div "Create New Contact Email * [PERSON_NAME][EMAIL_ADDRESS][PERSON_NAME][DOMAIN_NAM…" at bounding box center [389, 201] width 464 height 320
click at [203, 26] on link "Dashboard" at bounding box center [185, 26] width 44 height 16
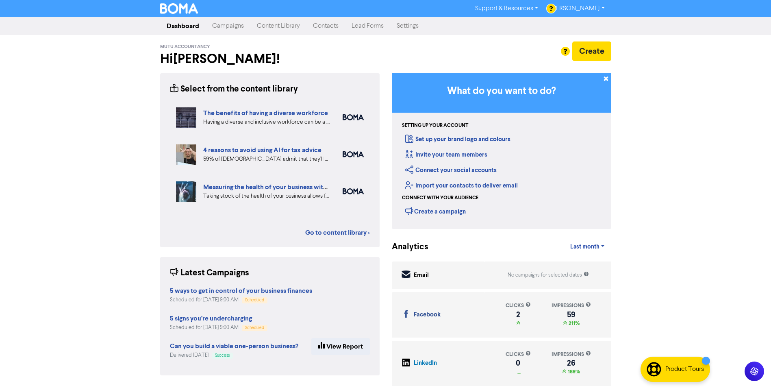
click at [317, 26] on link "Contacts" at bounding box center [326, 26] width 39 height 16
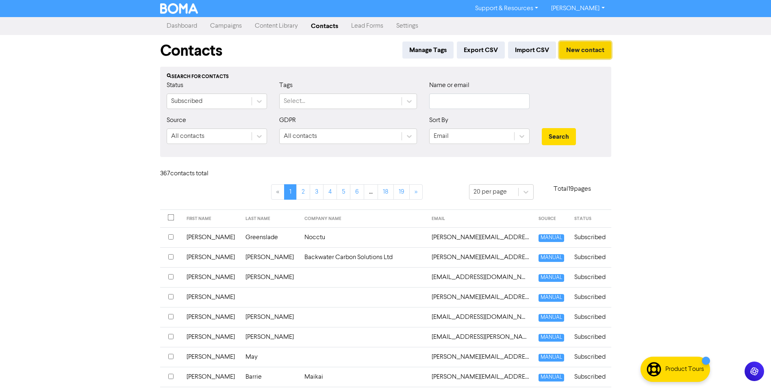
click at [572, 46] on button "New contact" at bounding box center [586, 49] width 52 height 17
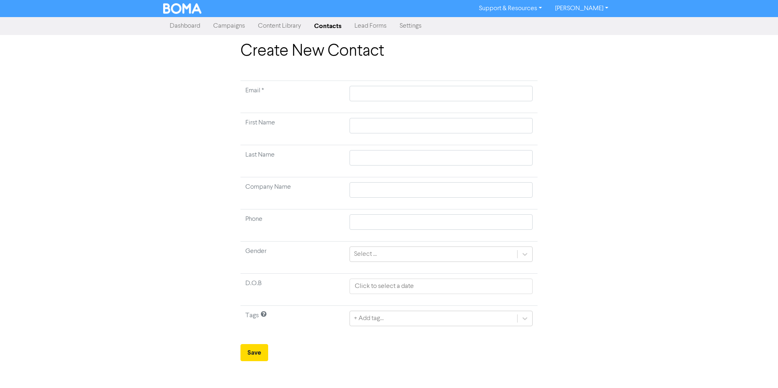
click at [371, 81] on td at bounding box center [440, 97] width 193 height 32
click at [359, 95] on input "text" at bounding box center [440, 93] width 183 height 15
paste input "[EMAIL_ADDRESS][DOMAIN_NAME]"
click at [501, 126] on input "text" at bounding box center [440, 125] width 183 height 15
click at [517, 158] on body "Support & Resources Video Tutorials FAQ & Guides Marketing Education [PERSON_NA…" at bounding box center [389, 194] width 778 height 388
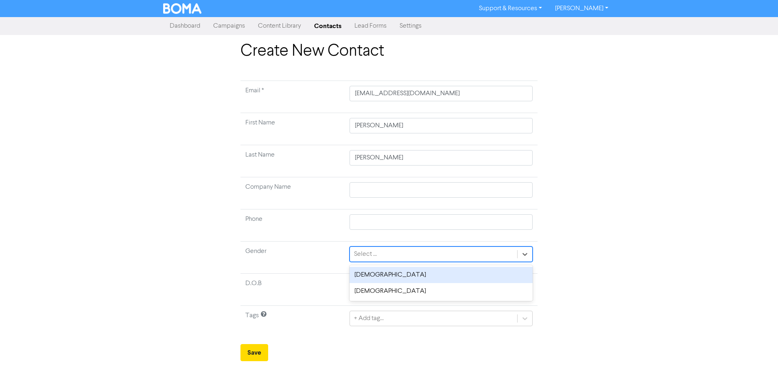
click at [394, 254] on div "Select ..." at bounding box center [433, 254] width 167 height 15
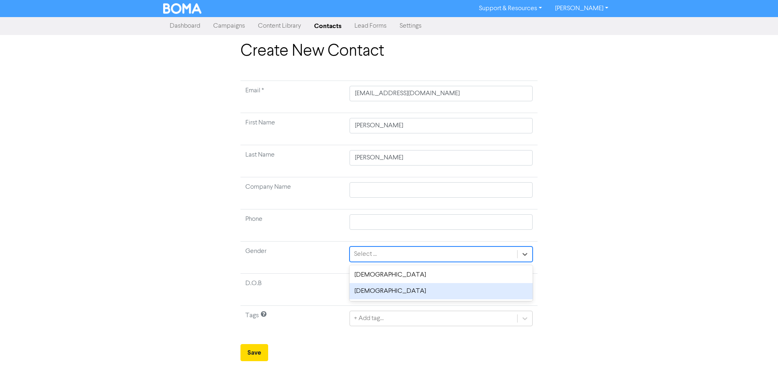
click at [377, 291] on div "[DEMOGRAPHIC_DATA]" at bounding box center [440, 291] width 183 height 16
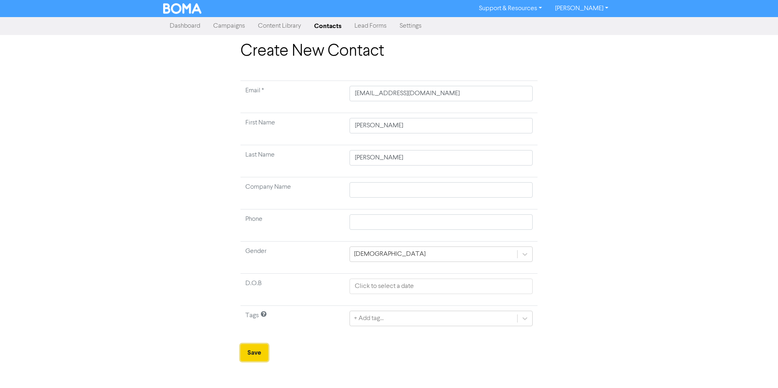
click at [248, 354] on button "Save" at bounding box center [254, 352] width 28 height 17
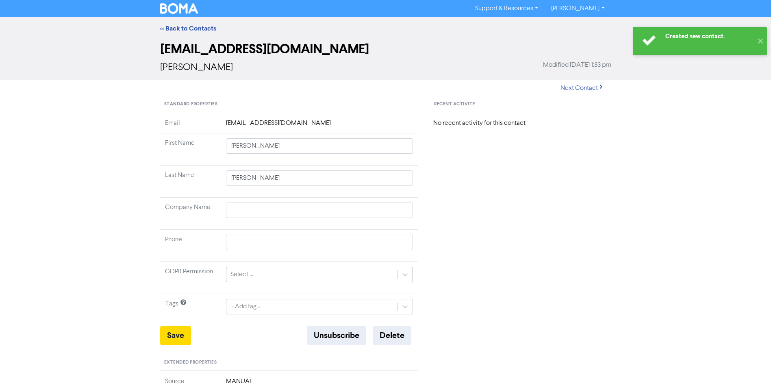
click at [255, 275] on div "Select ..." at bounding box center [313, 274] width 172 height 15
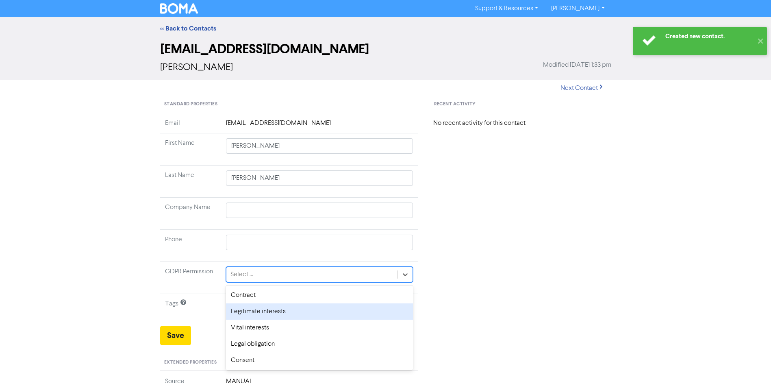
click at [254, 310] on div "Legitimate interests" at bounding box center [319, 311] width 187 height 16
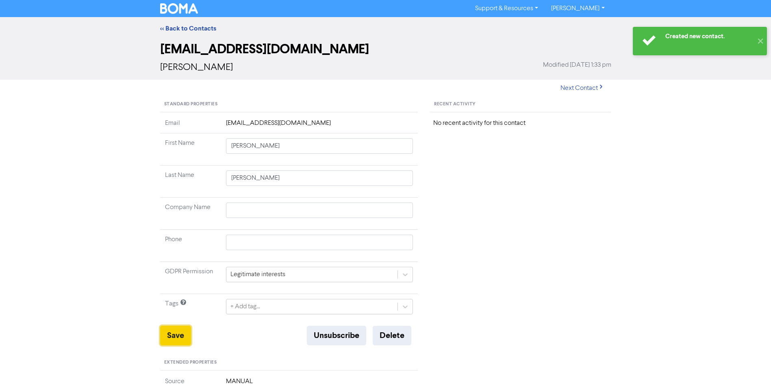
click at [172, 333] on button "Save" at bounding box center [175, 336] width 31 height 20
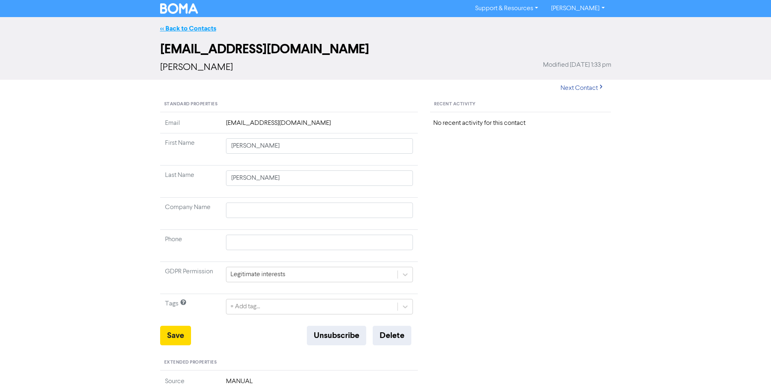
click at [202, 27] on link "<< Back to Contacts" at bounding box center [188, 28] width 56 height 8
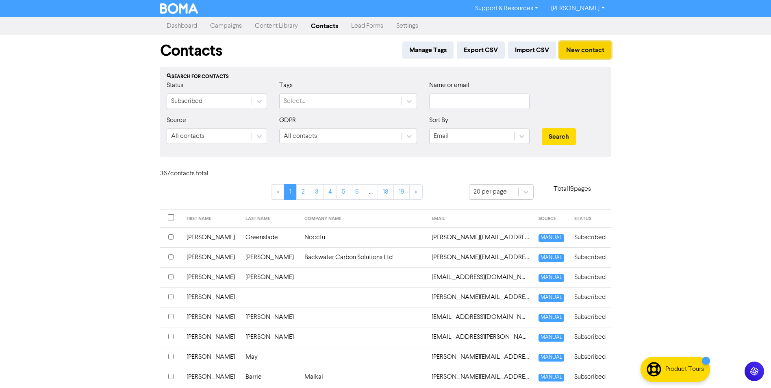
click at [581, 46] on button "New contact" at bounding box center [586, 49] width 52 height 17
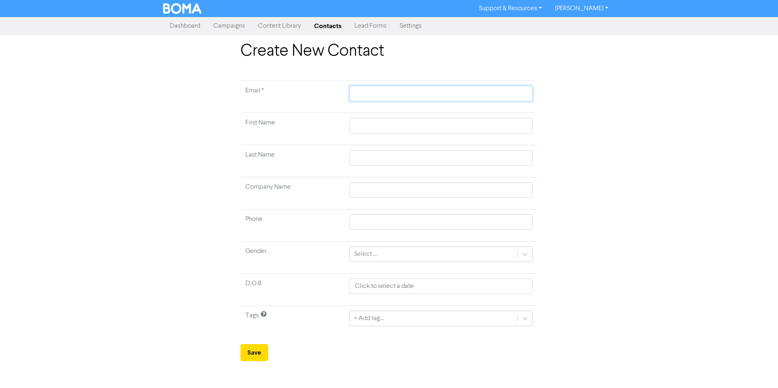
click at [381, 94] on input "text" at bounding box center [440, 93] width 183 height 15
paste input "[EMAIL_ADDRESS][DOMAIN_NAME]"
click at [377, 128] on input "text" at bounding box center [440, 125] width 183 height 15
click at [376, 161] on input "text" at bounding box center [440, 157] width 183 height 15
click at [384, 258] on div "Select ..." at bounding box center [433, 254] width 167 height 15
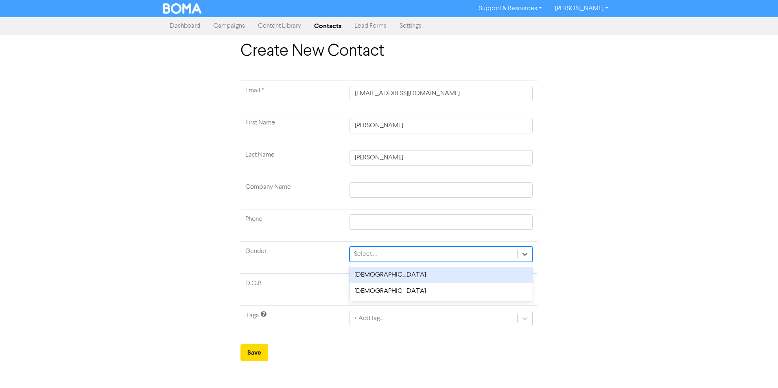
click at [384, 258] on div "Select ..." at bounding box center [433, 254] width 167 height 15
click at [383, 255] on div "Select ..." at bounding box center [433, 254] width 167 height 15
click at [373, 277] on div "[DEMOGRAPHIC_DATA]" at bounding box center [440, 275] width 183 height 16
click at [373, 277] on td at bounding box center [440, 290] width 193 height 32
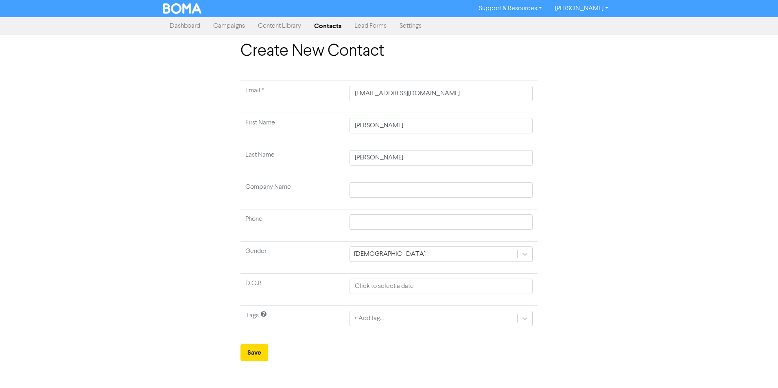
drag, startPoint x: 373, startPoint y: 277, endPoint x: 314, endPoint y: 338, distance: 85.1
click at [336, 333] on td "Tags" at bounding box center [292, 322] width 104 height 32
click at [255, 356] on button "Save" at bounding box center [254, 352] width 28 height 17
click at [320, 27] on link "Contacts" at bounding box center [327, 26] width 40 height 16
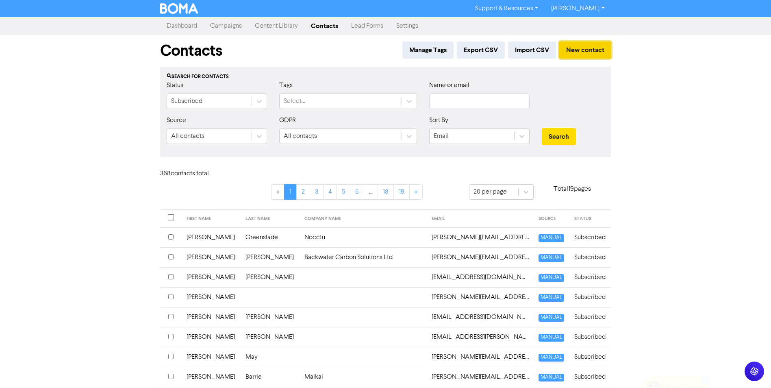
click at [582, 47] on button "New contact" at bounding box center [586, 49] width 52 height 17
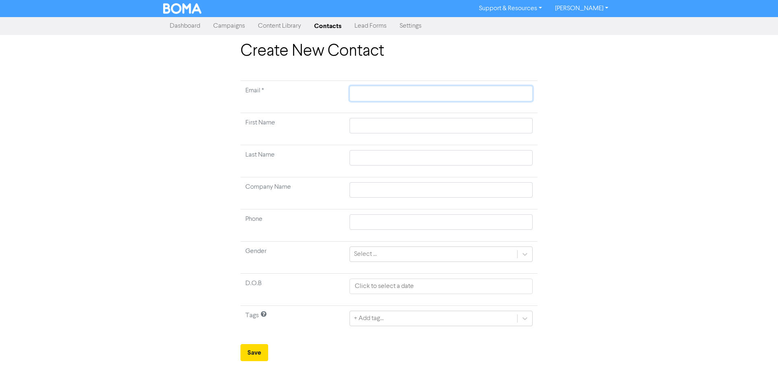
click at [377, 92] on input "text" at bounding box center [440, 93] width 183 height 15
paste input "[PERSON_NAME][EMAIL_ADDRESS][DOMAIN_NAME]"
click at [513, 124] on input "text" at bounding box center [440, 125] width 183 height 15
click at [516, 154] on input "text" at bounding box center [440, 157] width 183 height 15
click at [511, 185] on input "text" at bounding box center [440, 189] width 183 height 15
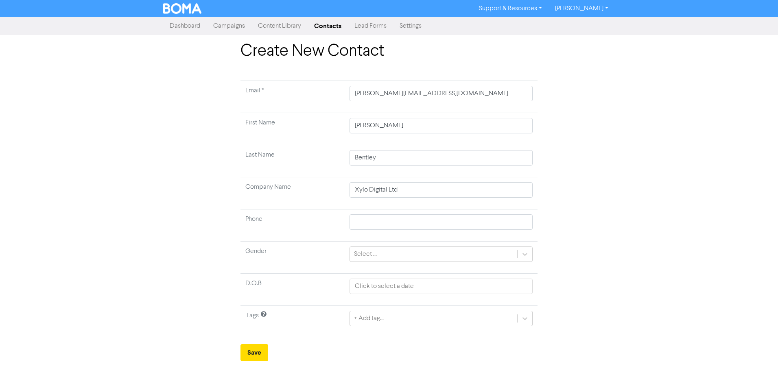
click at [429, 253] on div "Select ..." at bounding box center [433, 254] width 167 height 15
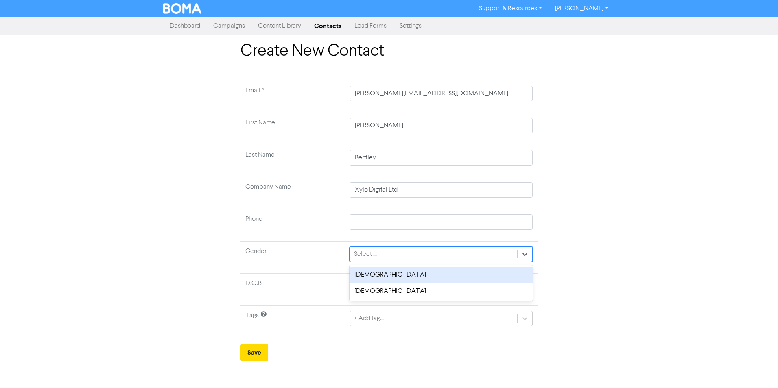
click at [387, 277] on div "[DEMOGRAPHIC_DATA]" at bounding box center [440, 275] width 183 height 16
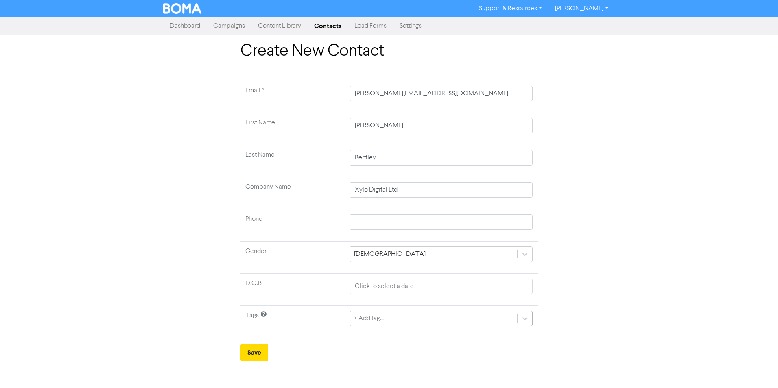
click at [386, 319] on div "+ Add tag..." at bounding box center [433, 318] width 167 height 15
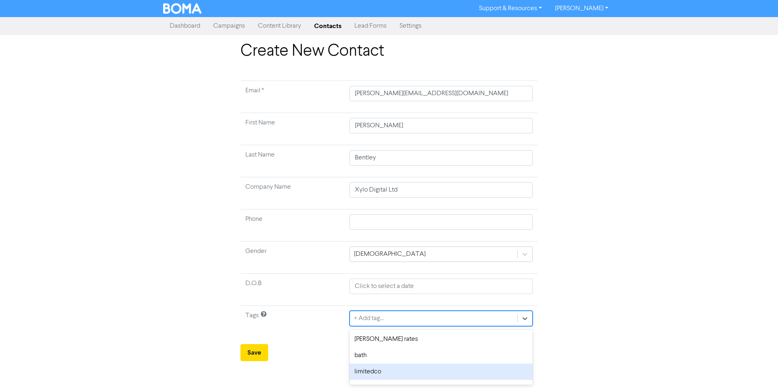
click at [371, 373] on div "limitedco" at bounding box center [440, 372] width 183 height 16
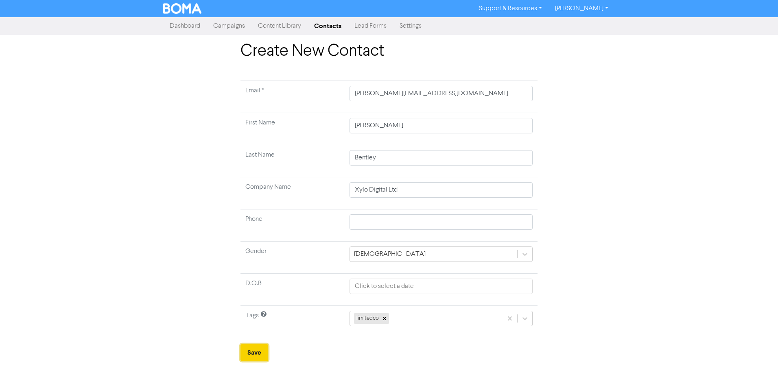
click at [250, 353] on button "Save" at bounding box center [254, 352] width 28 height 17
click at [329, 25] on link "Contacts" at bounding box center [327, 26] width 40 height 16
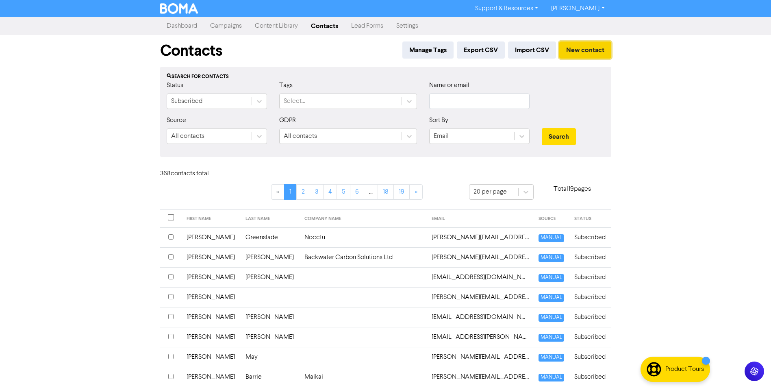
click at [595, 53] on button "New contact" at bounding box center [586, 49] width 52 height 17
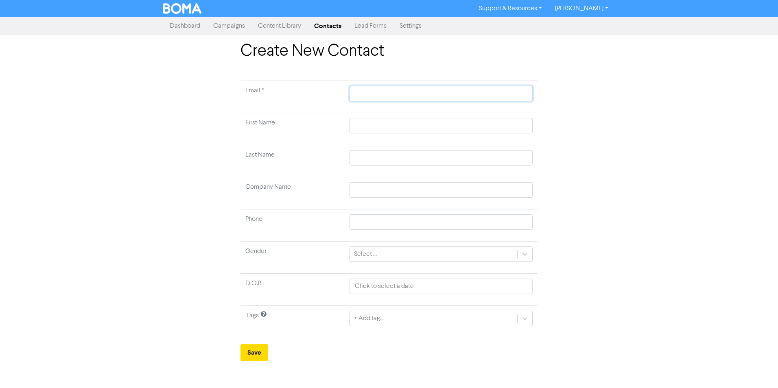
click at [387, 98] on input "text" at bounding box center [440, 93] width 183 height 15
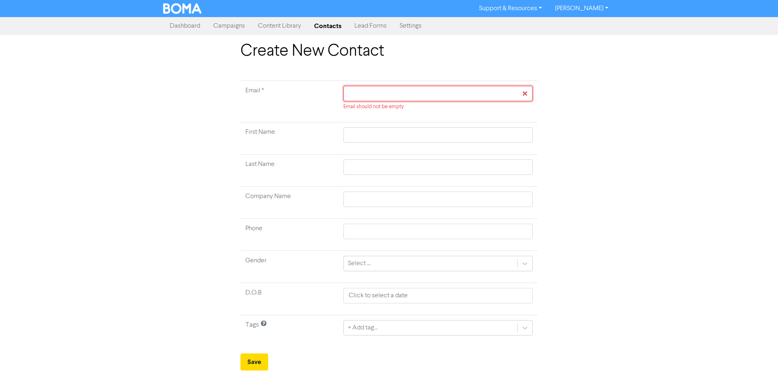
paste input "[PERSON_NAME][EMAIL_ADDRESS][PERSON_NAME][DOMAIN_NAME]"
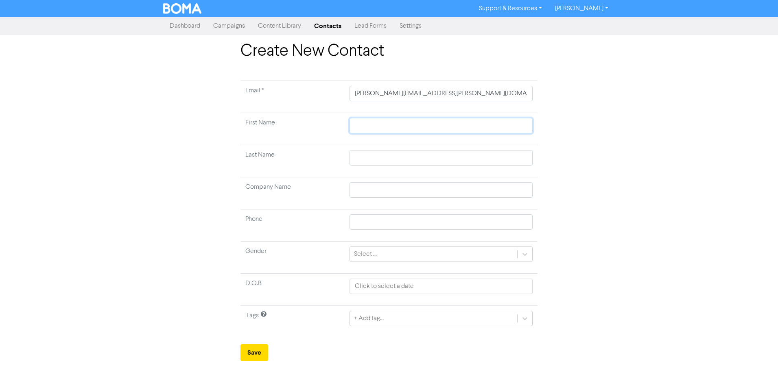
click at [478, 126] on input "text" at bounding box center [440, 125] width 183 height 15
click at [481, 158] on input "text" at bounding box center [440, 157] width 183 height 15
click at [494, 187] on input "text" at bounding box center [440, 189] width 183 height 15
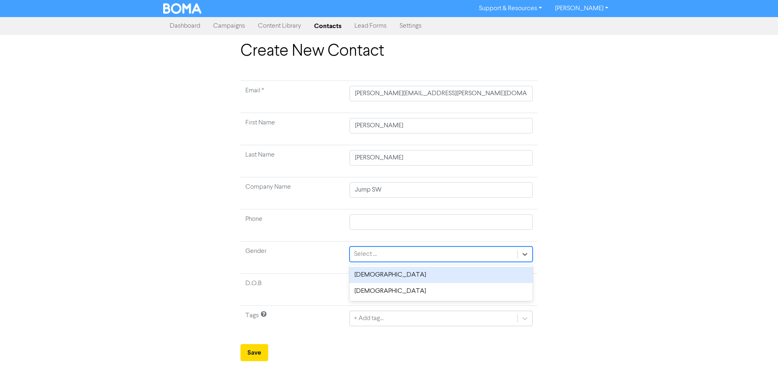
click at [470, 254] on div "Select ..." at bounding box center [433, 254] width 167 height 15
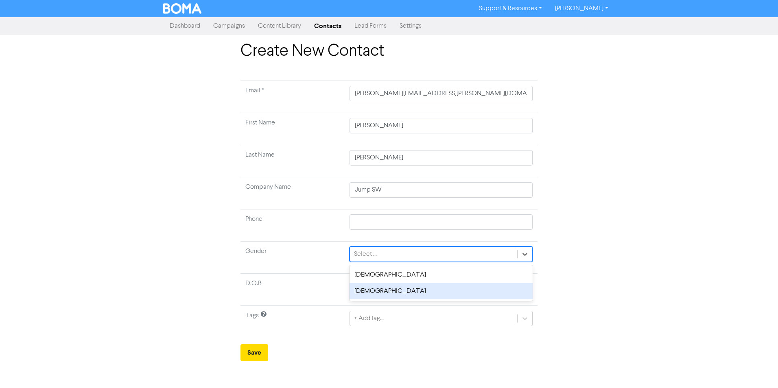
click at [384, 286] on div "[DEMOGRAPHIC_DATA]" at bounding box center [440, 291] width 183 height 16
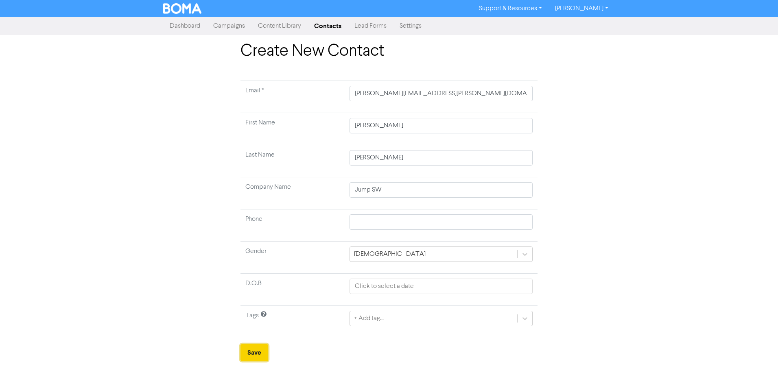
click at [259, 352] on button "Save" at bounding box center [254, 352] width 28 height 17
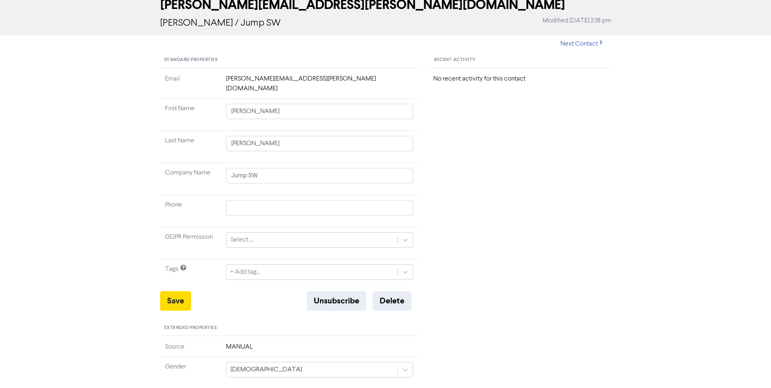
scroll to position [24, 0]
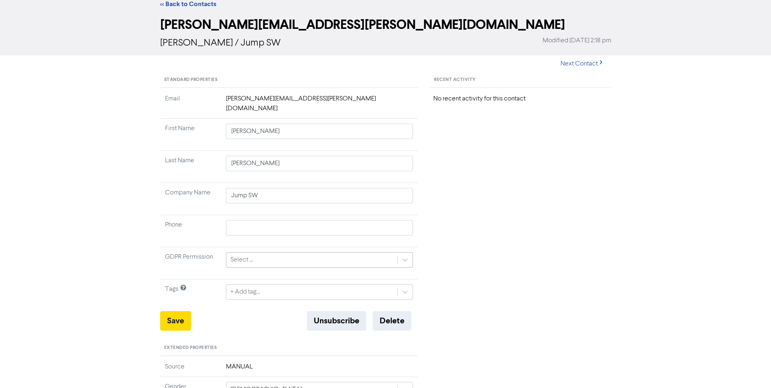
click at [269, 253] on div "Select ..." at bounding box center [313, 260] width 172 height 15
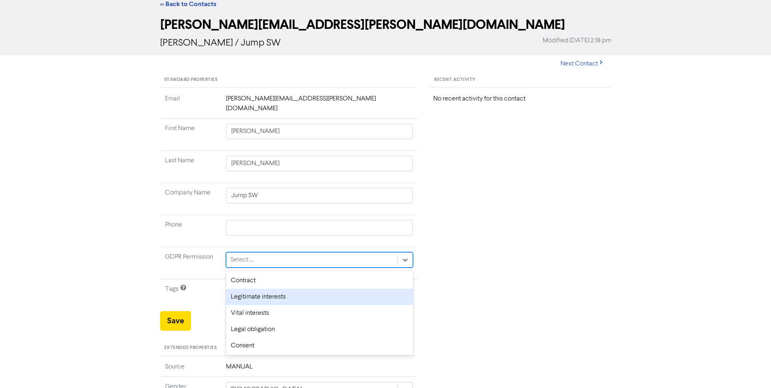
click at [260, 289] on div "Legitimate interests" at bounding box center [319, 297] width 187 height 16
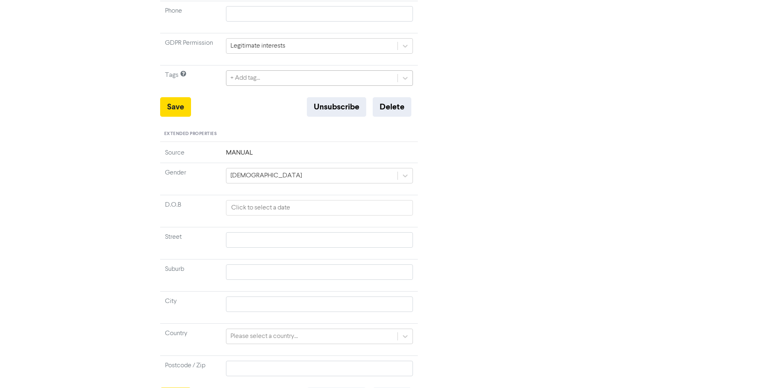
scroll to position [268, 0]
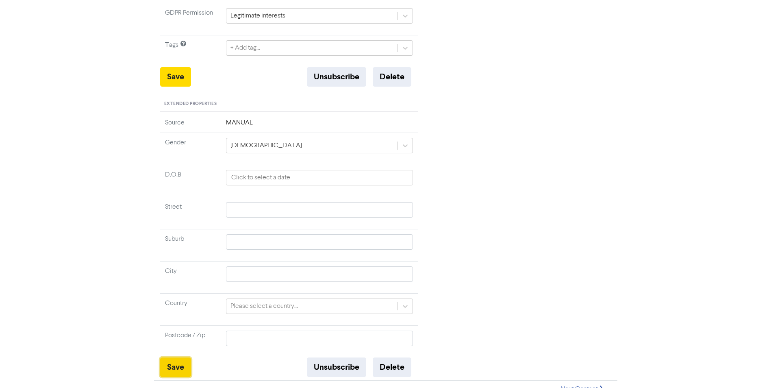
click at [183, 357] on button "Save" at bounding box center [175, 367] width 31 height 20
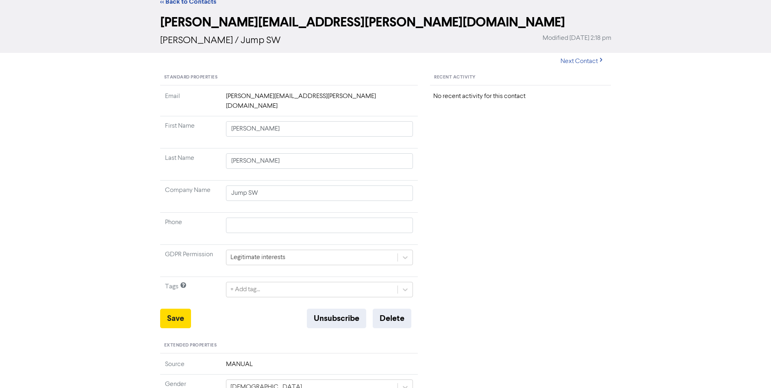
scroll to position [0, 0]
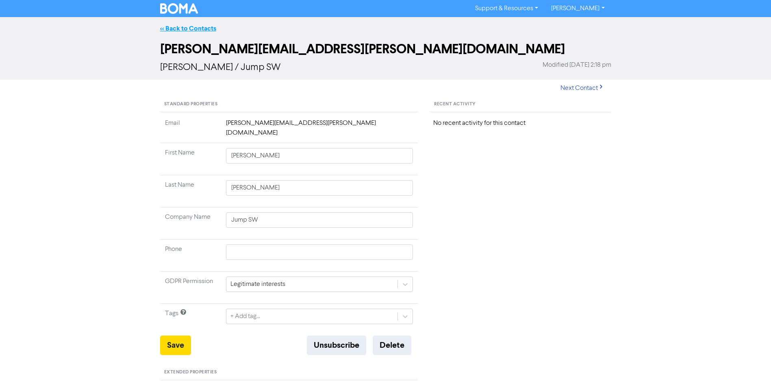
click at [192, 26] on link "<< Back to Contacts" at bounding box center [188, 28] width 56 height 8
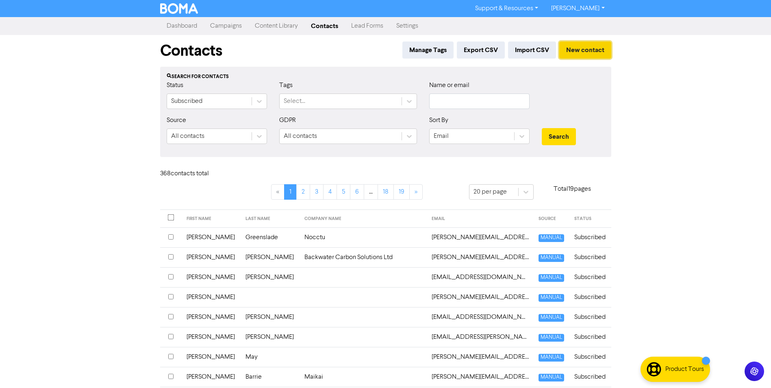
click at [575, 50] on button "New contact" at bounding box center [586, 49] width 52 height 17
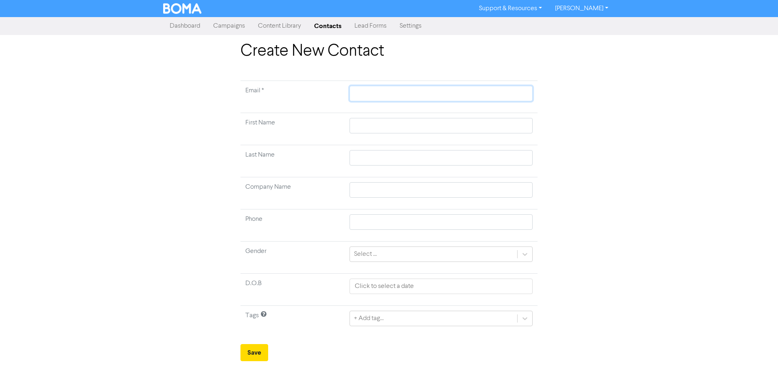
click at [375, 95] on input "text" at bounding box center [440, 93] width 183 height 15
paste input "[EMAIL_ADDRESS][DOMAIN_NAME]"
click at [472, 129] on input "text" at bounding box center [440, 125] width 183 height 15
click at [490, 155] on input "text" at bounding box center [440, 157] width 183 height 15
click at [477, 193] on input "text" at bounding box center [440, 189] width 183 height 15
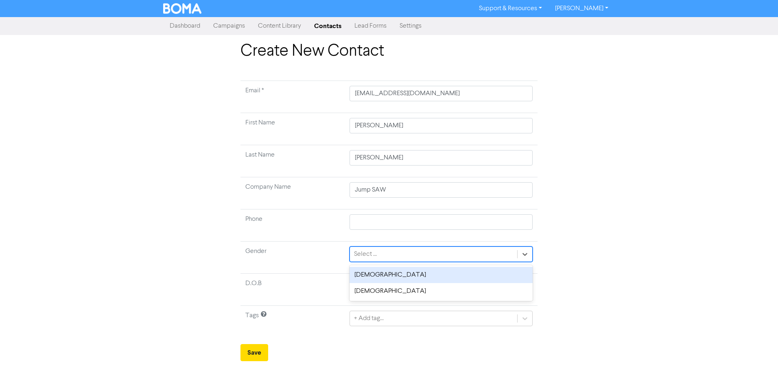
click at [392, 253] on div "Select ..." at bounding box center [433, 254] width 167 height 15
click at [364, 275] on div "[DEMOGRAPHIC_DATA]" at bounding box center [440, 275] width 183 height 16
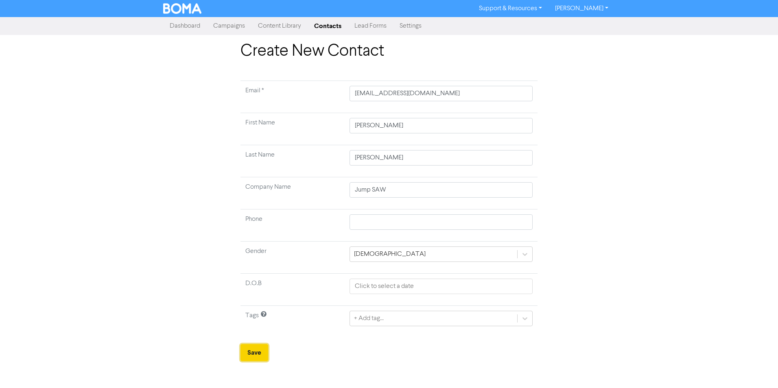
click at [248, 349] on button "Save" at bounding box center [254, 352] width 28 height 17
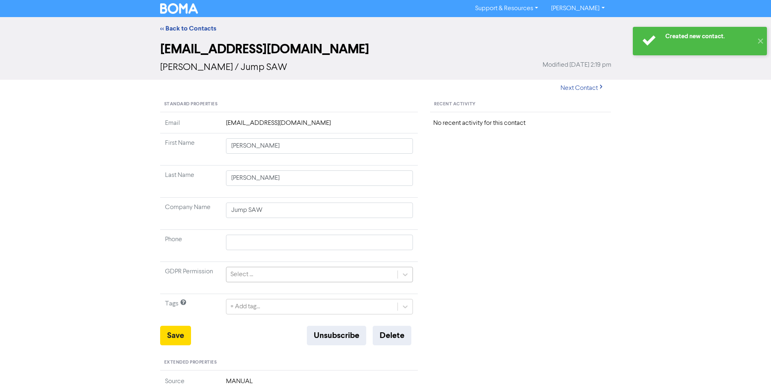
click at [265, 279] on div "Select ..." at bounding box center [313, 274] width 172 height 15
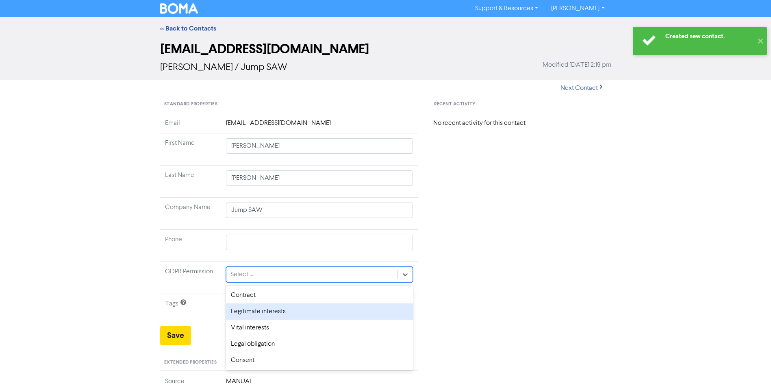
click at [254, 309] on div "Legitimate interests" at bounding box center [319, 311] width 187 height 16
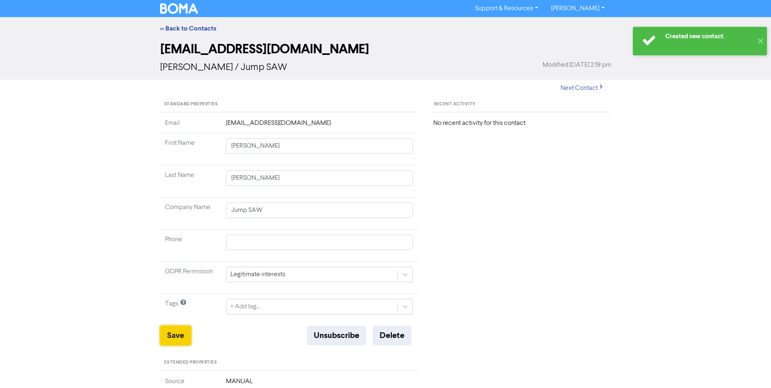
click at [180, 337] on button "Save" at bounding box center [175, 336] width 31 height 20
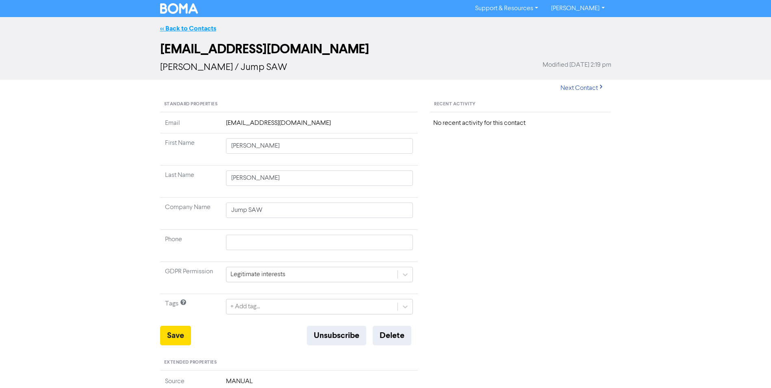
click at [191, 30] on link "<< Back to Contacts" at bounding box center [188, 28] width 56 height 8
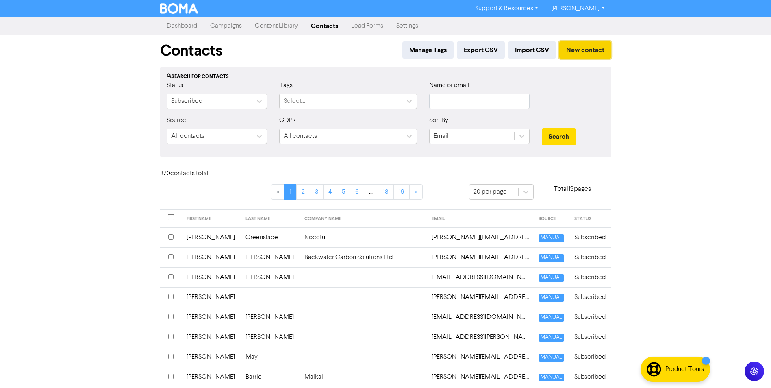
click at [591, 47] on button "New contact" at bounding box center [586, 49] width 52 height 17
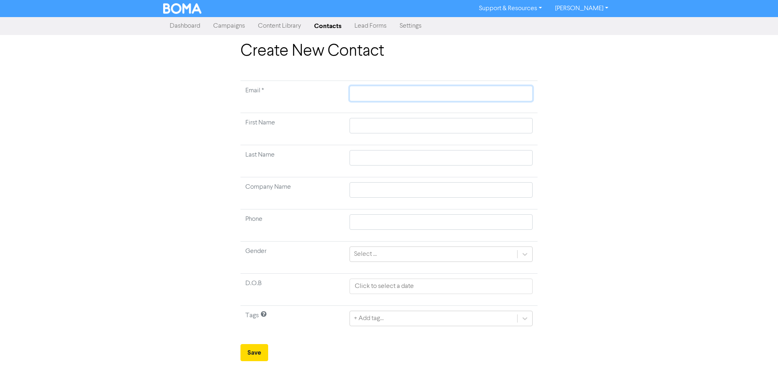
click at [362, 92] on input "text" at bounding box center [440, 93] width 183 height 15
paste input "[EMAIL_ADDRESS][DOMAIN_NAME]"
click at [507, 125] on input "text" at bounding box center [440, 125] width 183 height 15
click at [507, 156] on input "text" at bounding box center [440, 157] width 183 height 15
click at [482, 188] on input "text" at bounding box center [440, 189] width 183 height 15
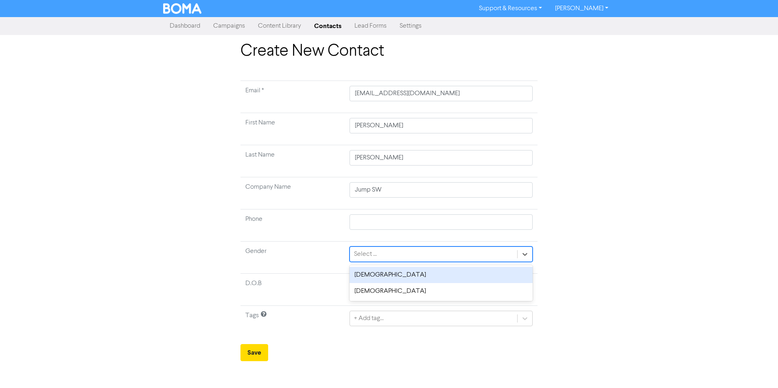
click at [381, 257] on div "Select ..." at bounding box center [433, 254] width 167 height 15
click at [365, 278] on div "[DEMOGRAPHIC_DATA]" at bounding box center [440, 275] width 183 height 16
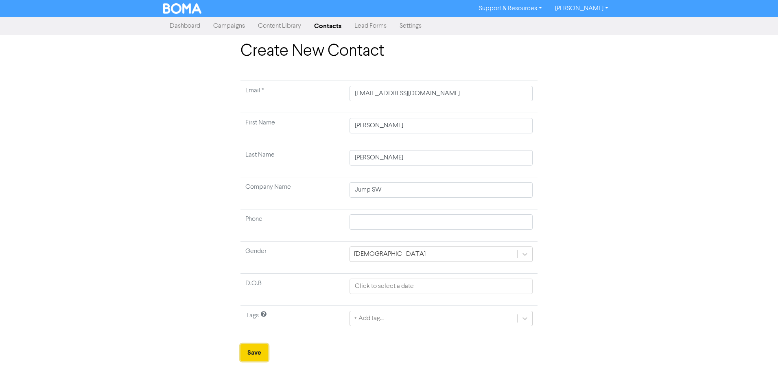
click at [247, 356] on button "Save" at bounding box center [254, 352] width 28 height 17
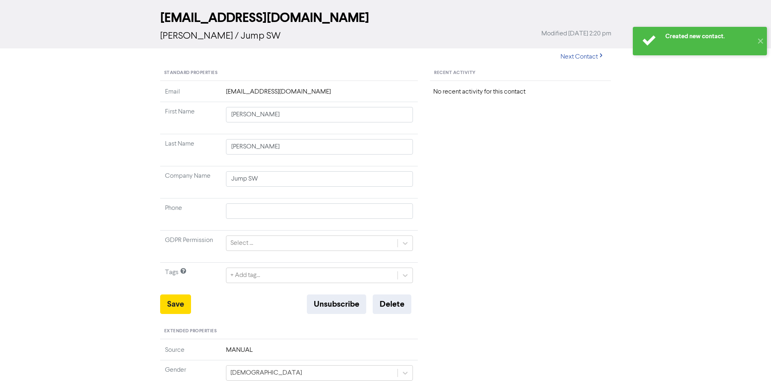
scroll to position [41, 0]
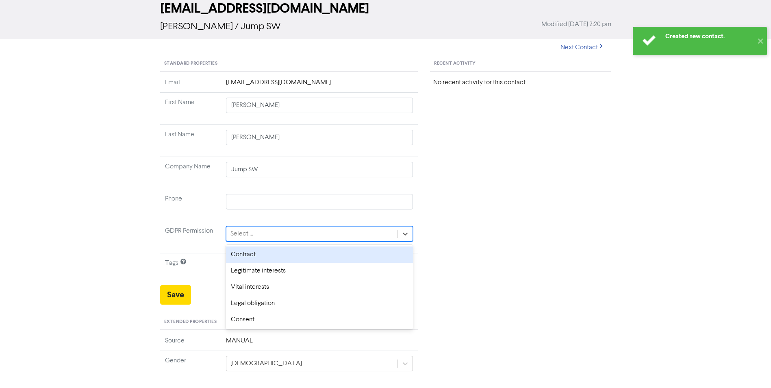
click at [266, 235] on div "Select ..." at bounding box center [313, 234] width 172 height 15
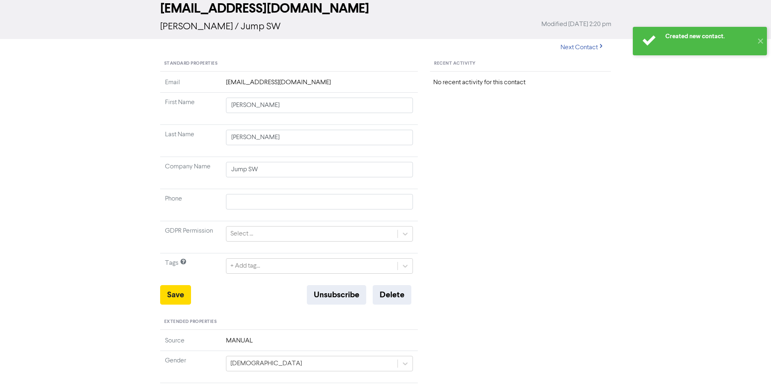
click at [250, 270] on div "+ Add tag..." at bounding box center [246, 266] width 30 height 10
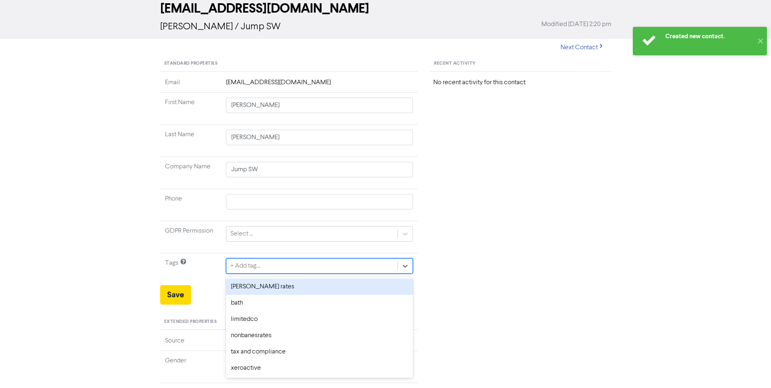
scroll to position [0, 0]
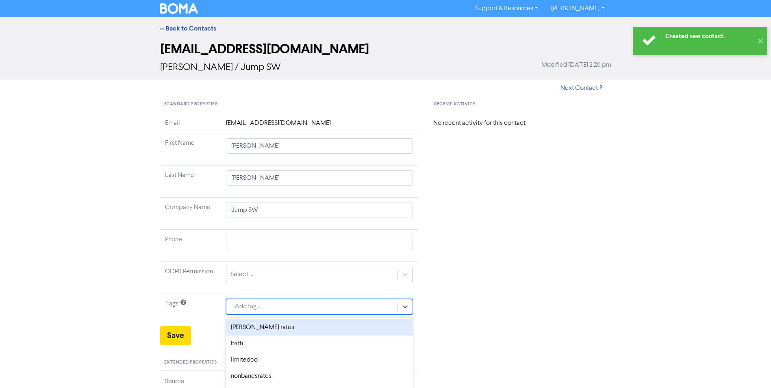
click at [228, 275] on div "Select ..." at bounding box center [313, 274] width 172 height 15
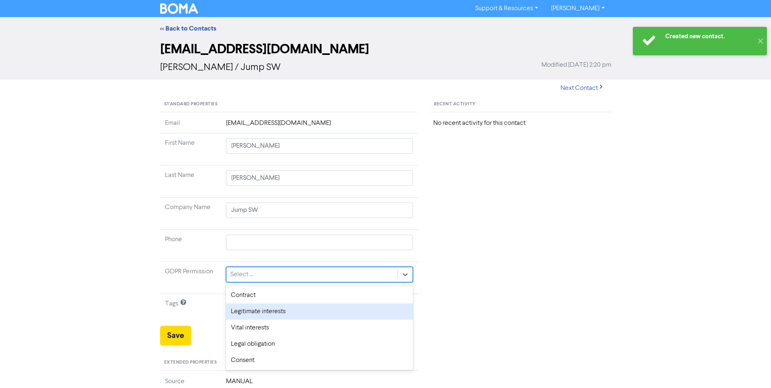
click at [248, 318] on div "Legitimate interests" at bounding box center [319, 311] width 187 height 16
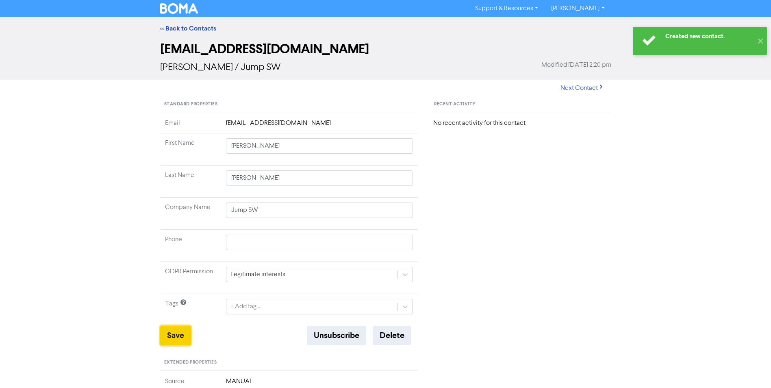
click at [176, 329] on button "Save" at bounding box center [175, 336] width 31 height 20
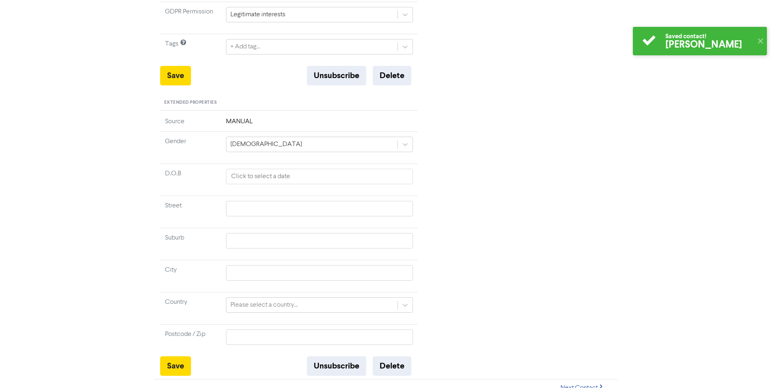
scroll to position [268, 0]
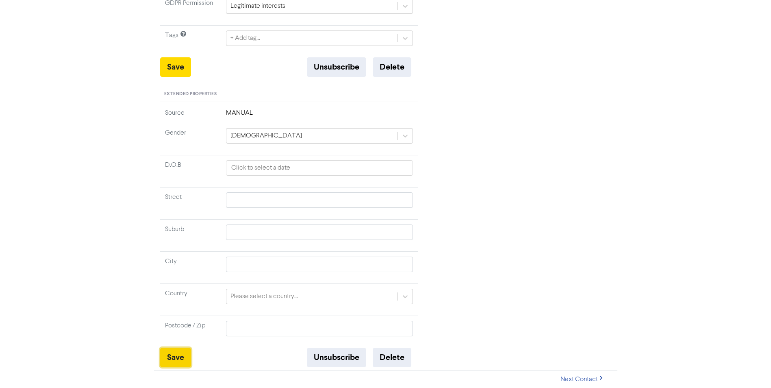
click at [167, 348] on button "Save" at bounding box center [175, 358] width 31 height 20
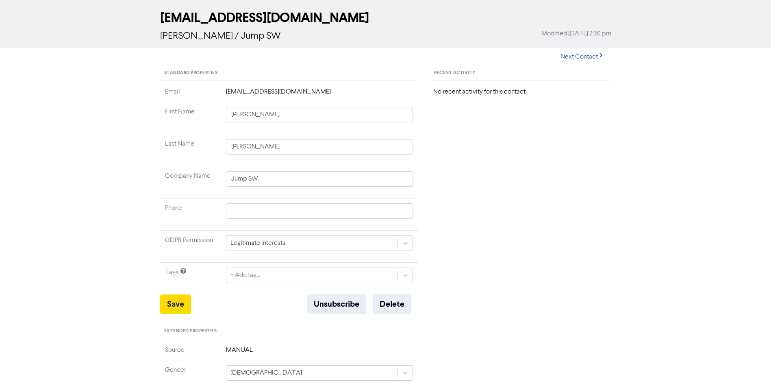
scroll to position [0, 0]
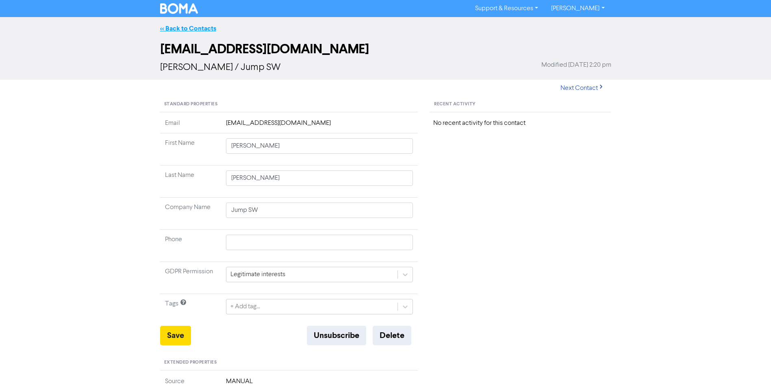
click at [176, 26] on link "<< Back to Contacts" at bounding box center [188, 28] width 56 height 8
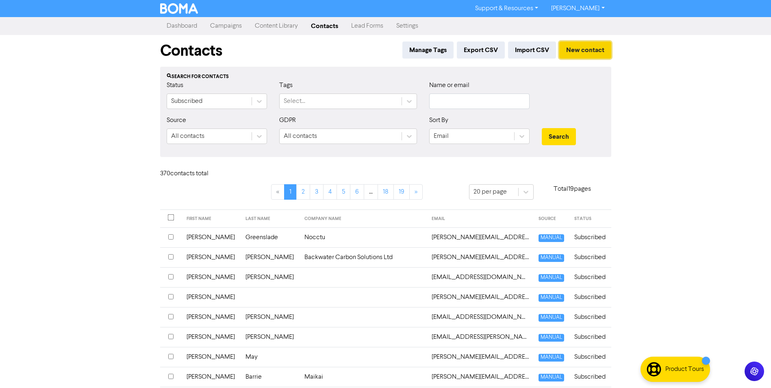
click at [585, 50] on button "New contact" at bounding box center [586, 49] width 52 height 17
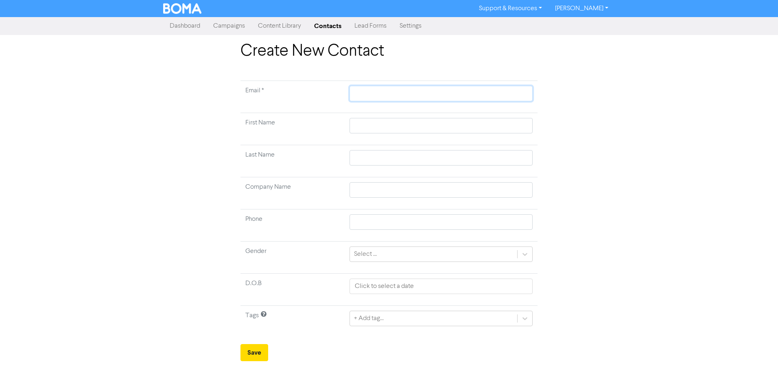
click at [370, 96] on input "text" at bounding box center [440, 93] width 183 height 15
paste input "[EMAIL_ADDRESS][DOMAIN_NAME]"
click at [490, 124] on input "text" at bounding box center [440, 125] width 183 height 15
drag, startPoint x: 512, startPoint y: 158, endPoint x: 512, endPoint y: 163, distance: 5.7
click at [512, 163] on input "text" at bounding box center [440, 157] width 183 height 15
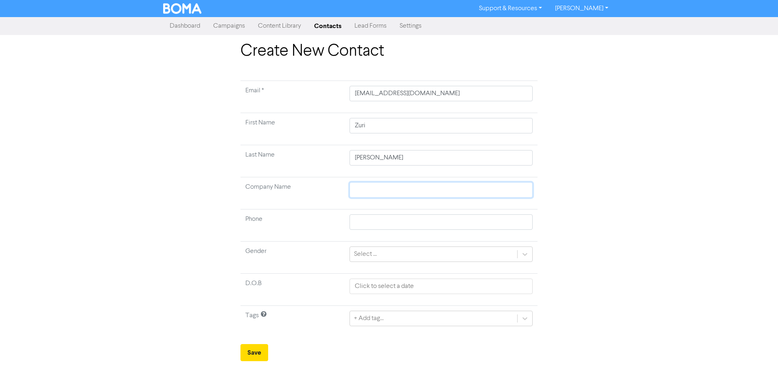
click at [490, 191] on input "text" at bounding box center [440, 189] width 183 height 15
drag, startPoint x: 408, startPoint y: 257, endPoint x: 373, endPoint y: 253, distance: 35.6
click at [395, 261] on div "Select ..." at bounding box center [440, 253] width 183 height 15
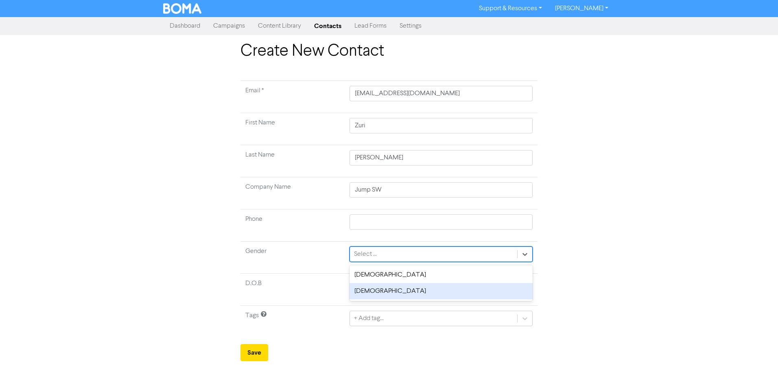
click at [368, 288] on div "[DEMOGRAPHIC_DATA]" at bounding box center [440, 291] width 183 height 16
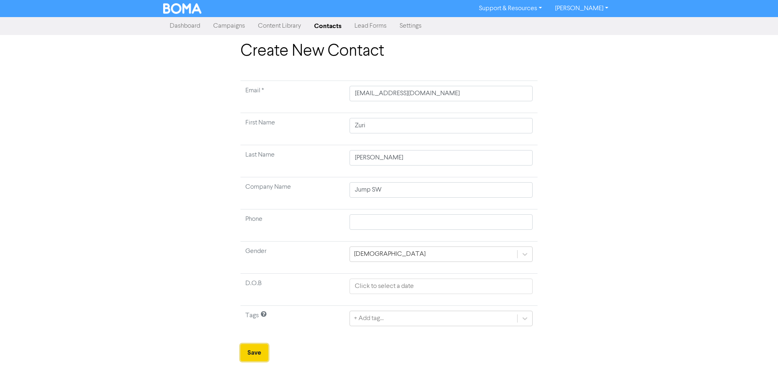
click at [253, 352] on button "Save" at bounding box center [254, 352] width 28 height 17
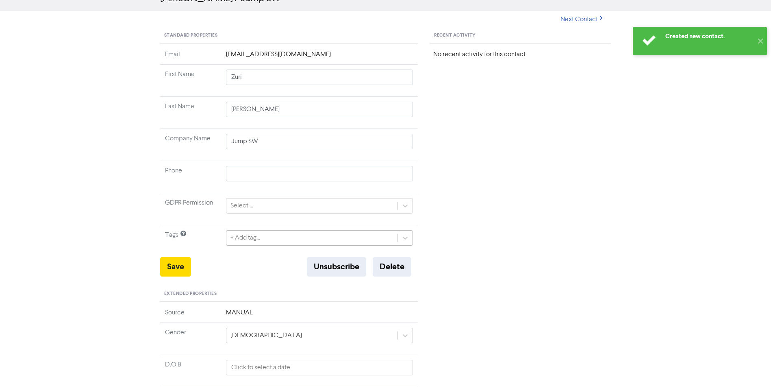
scroll to position [81, 0]
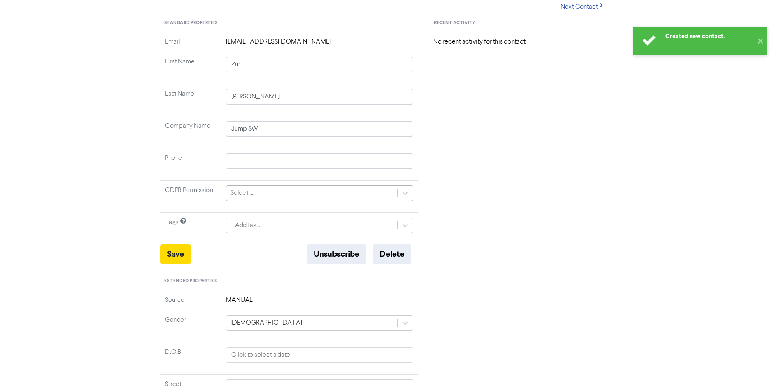
click at [286, 192] on div "Select ..." at bounding box center [313, 193] width 172 height 15
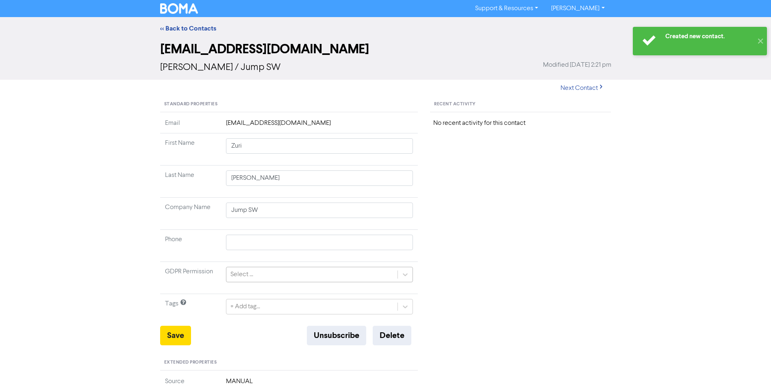
click at [248, 273] on div "Select ..." at bounding box center [242, 275] width 23 height 10
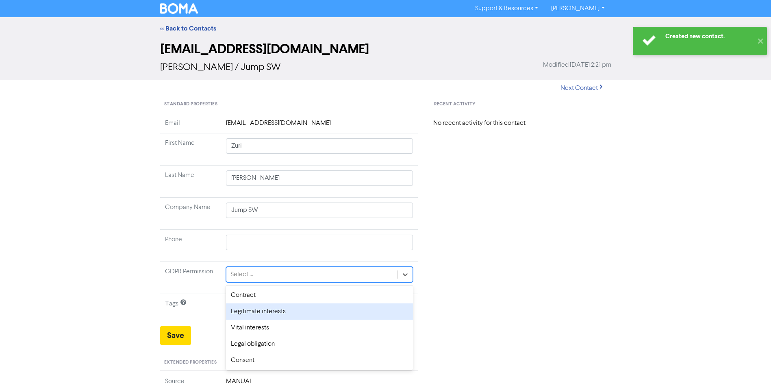
click at [250, 307] on div "Legitimate interests" at bounding box center [319, 311] width 187 height 16
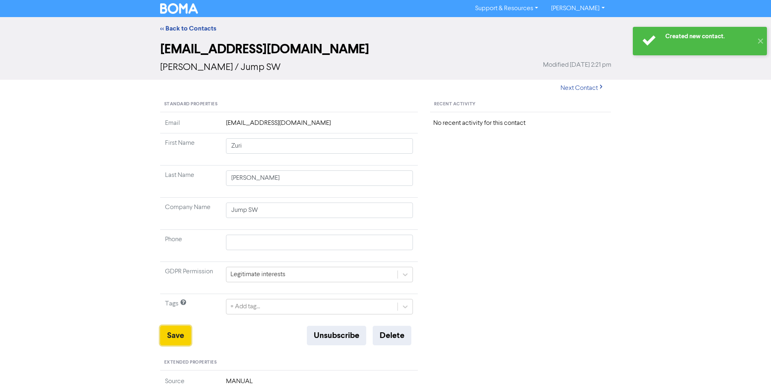
click at [170, 338] on button "Save" at bounding box center [175, 336] width 31 height 20
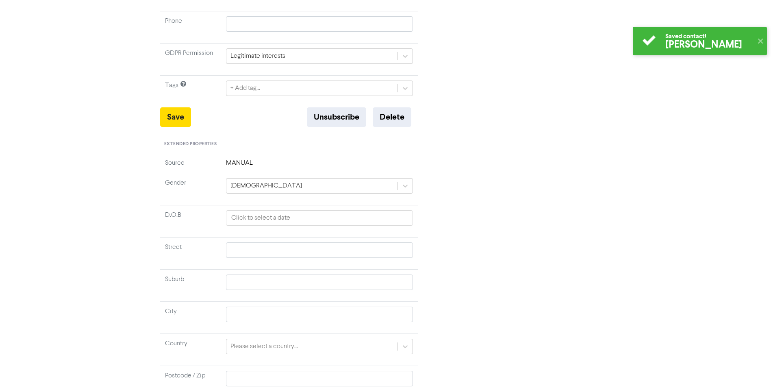
scroll to position [268, 0]
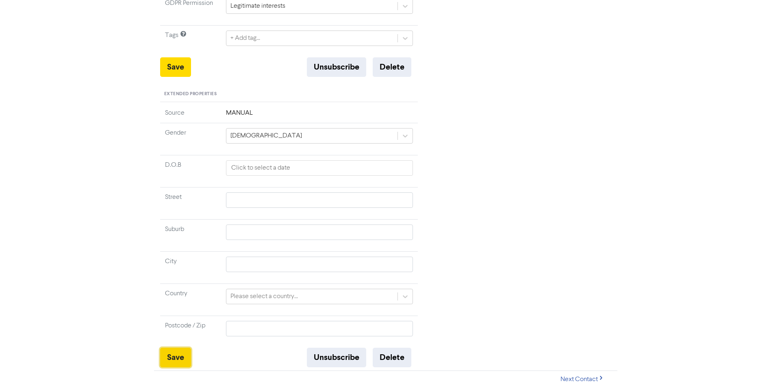
click at [167, 362] on button "Save" at bounding box center [175, 358] width 31 height 20
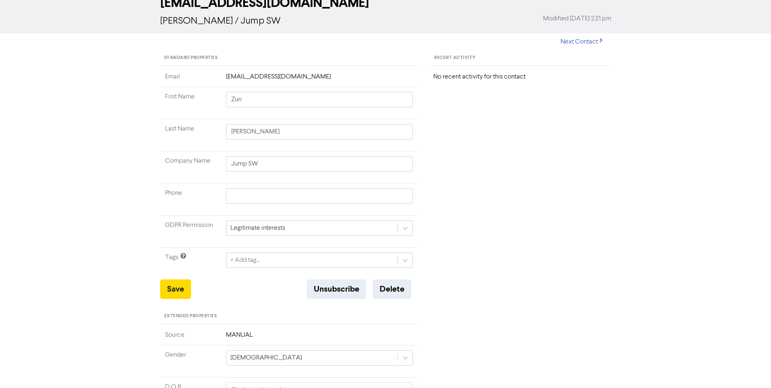
scroll to position [0, 0]
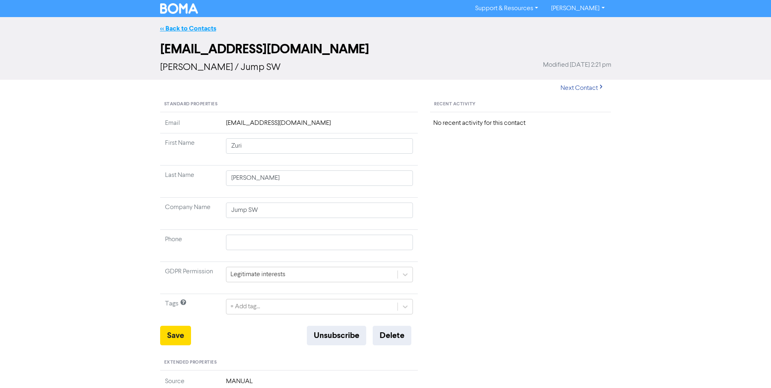
click at [203, 30] on link "<< Back to Contacts" at bounding box center [188, 28] width 56 height 8
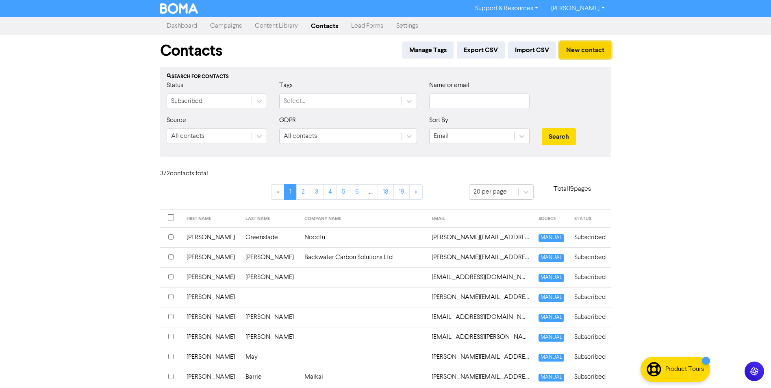
click at [586, 50] on button "New contact" at bounding box center [586, 49] width 52 height 17
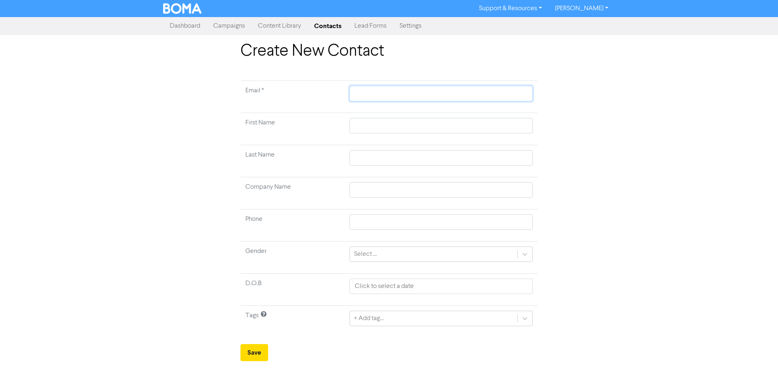
click at [390, 92] on input "text" at bounding box center [440, 93] width 183 height 15
paste input "[EMAIL_ADDRESS][DOMAIN_NAME]"
click at [399, 124] on input "text" at bounding box center [440, 125] width 183 height 15
click at [513, 160] on input "text" at bounding box center [440, 157] width 183 height 15
click at [510, 192] on input "text" at bounding box center [440, 189] width 183 height 15
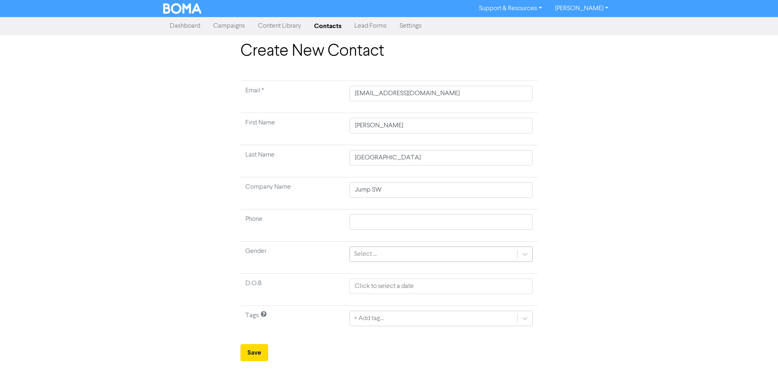
click at [384, 250] on div "Select ..." at bounding box center [433, 254] width 167 height 15
click at [384, 252] on div "Select ..." at bounding box center [433, 254] width 167 height 15
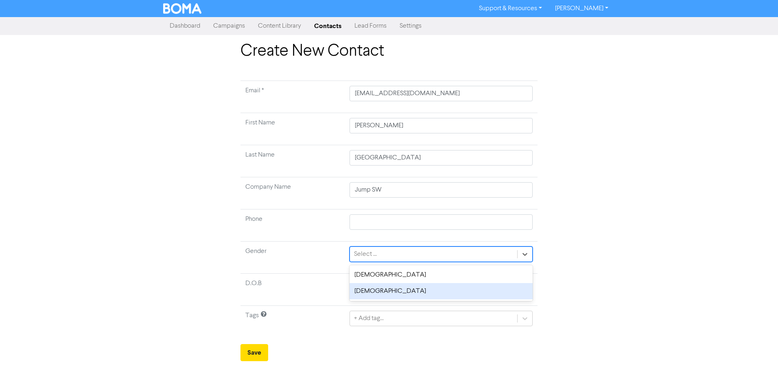
click at [362, 294] on div "[DEMOGRAPHIC_DATA]" at bounding box center [440, 291] width 183 height 16
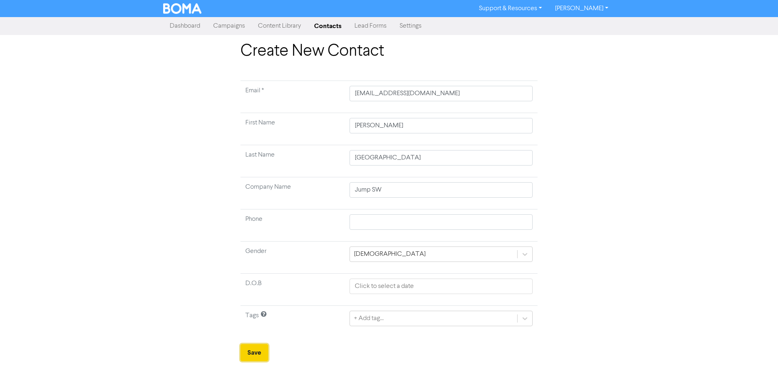
click at [259, 349] on button "Save" at bounding box center [254, 352] width 28 height 17
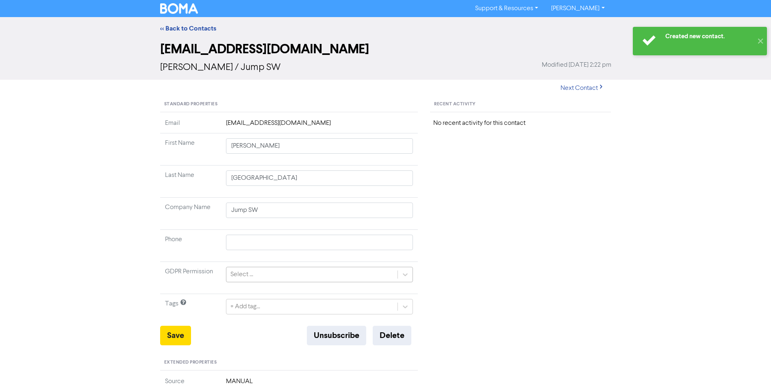
click at [266, 277] on div "Select ..." at bounding box center [313, 274] width 172 height 15
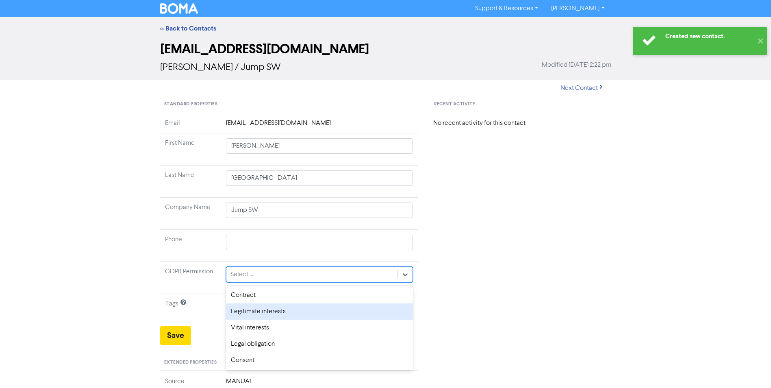
click at [266, 310] on div "Legitimate interests" at bounding box center [319, 311] width 187 height 16
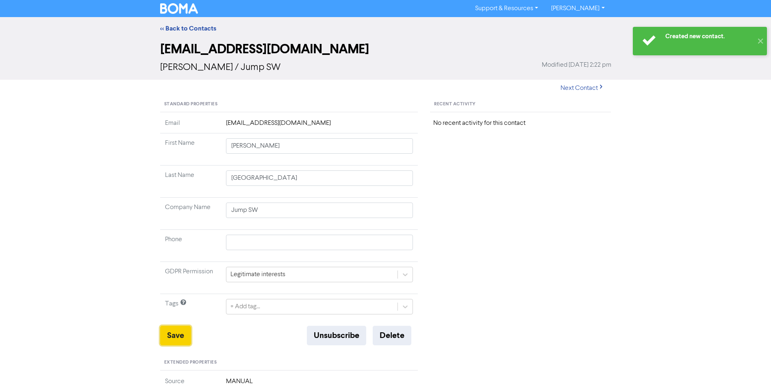
click at [181, 335] on button "Save" at bounding box center [175, 336] width 31 height 20
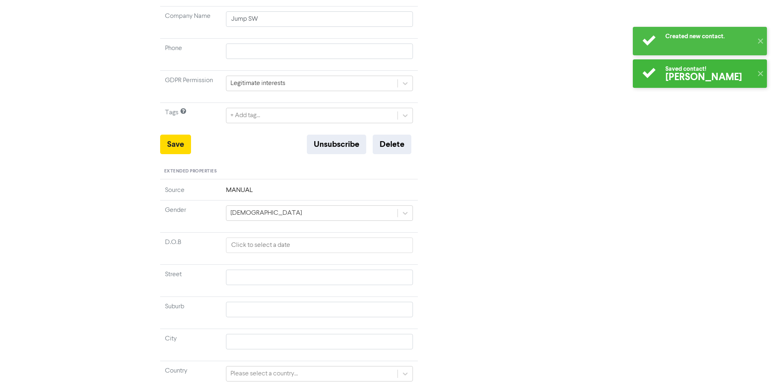
scroll to position [268, 0]
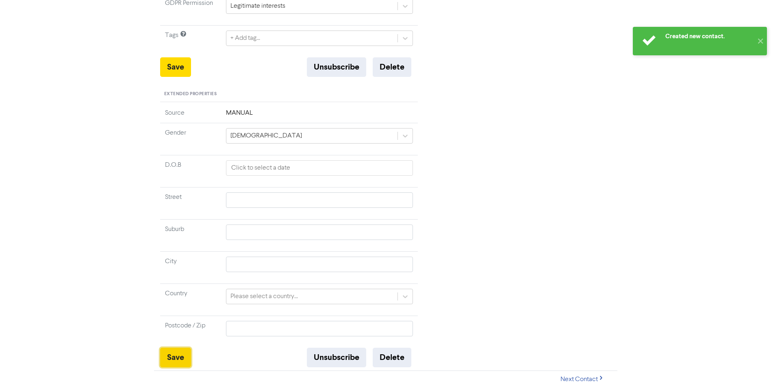
click at [184, 352] on button "Save" at bounding box center [175, 358] width 31 height 20
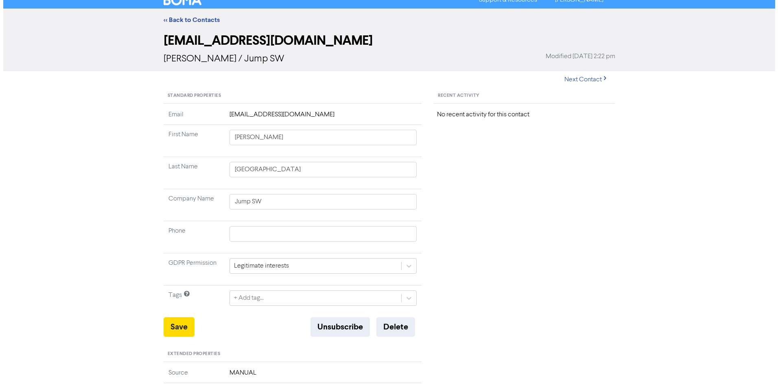
scroll to position [0, 0]
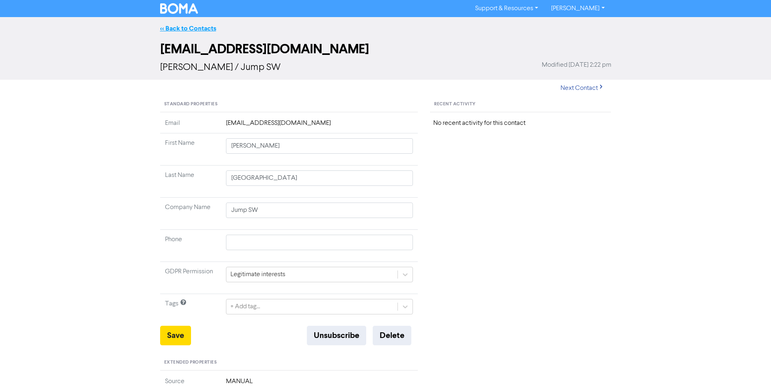
click at [187, 27] on link "<< Back to Contacts" at bounding box center [188, 28] width 56 height 8
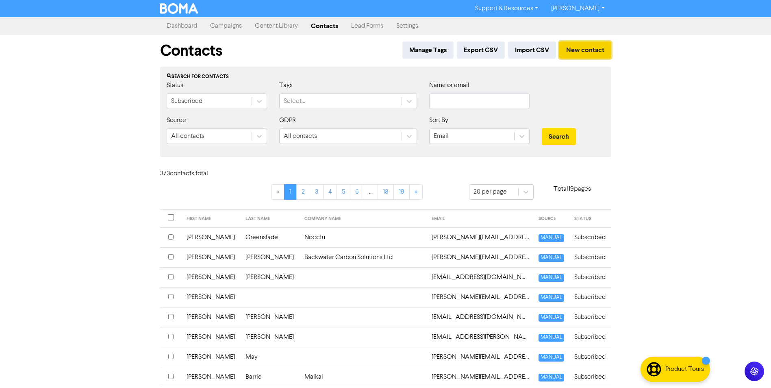
click at [581, 53] on button "New contact" at bounding box center [586, 49] width 52 height 17
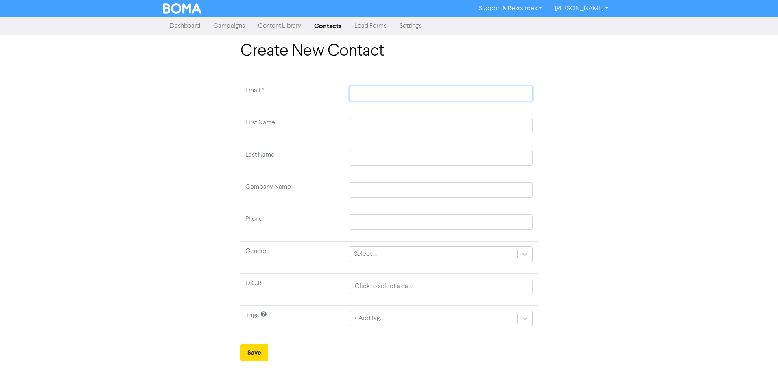
click at [390, 92] on input "text" at bounding box center [440, 93] width 183 height 15
paste input "[PERSON_NAME][EMAIL_ADDRESS][PERSON_NAME][DOMAIN_NAME]"
click at [390, 126] on input "text" at bounding box center [440, 125] width 183 height 15
click at [483, 158] on input "text" at bounding box center [440, 157] width 183 height 15
click at [499, 188] on input "text" at bounding box center [440, 189] width 183 height 15
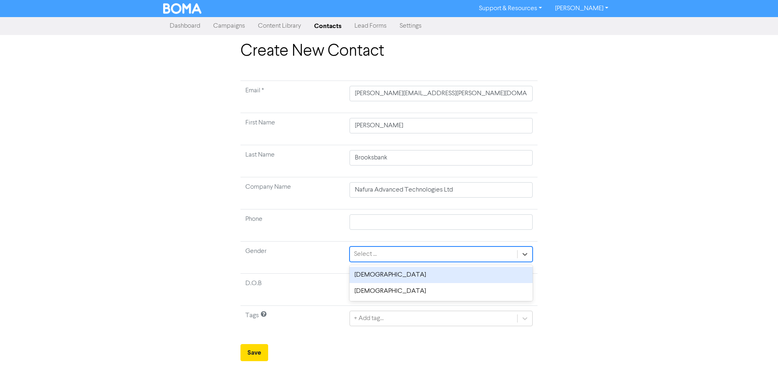
click at [395, 256] on div "Select ..." at bounding box center [433, 254] width 167 height 15
click at [381, 273] on div "[DEMOGRAPHIC_DATA]" at bounding box center [440, 275] width 183 height 16
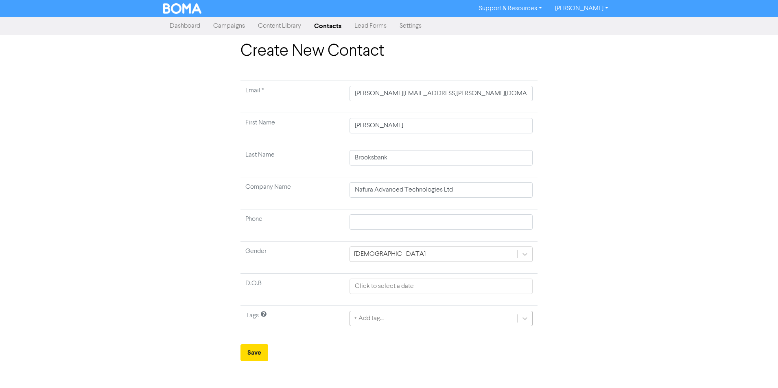
click at [377, 318] on div "+ Add tag..." at bounding box center [369, 319] width 30 height 10
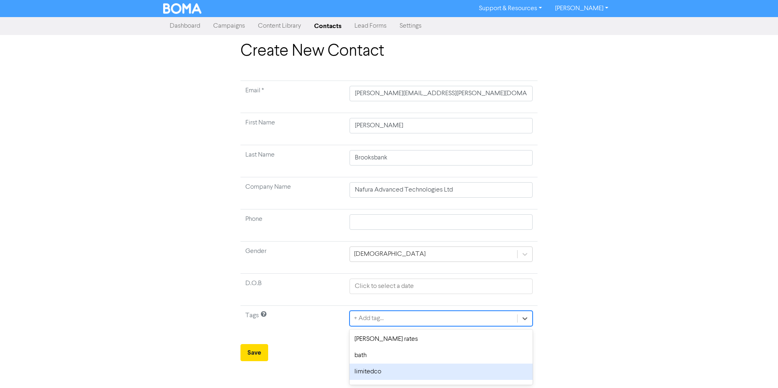
click at [371, 375] on div "limitedco" at bounding box center [440, 372] width 183 height 16
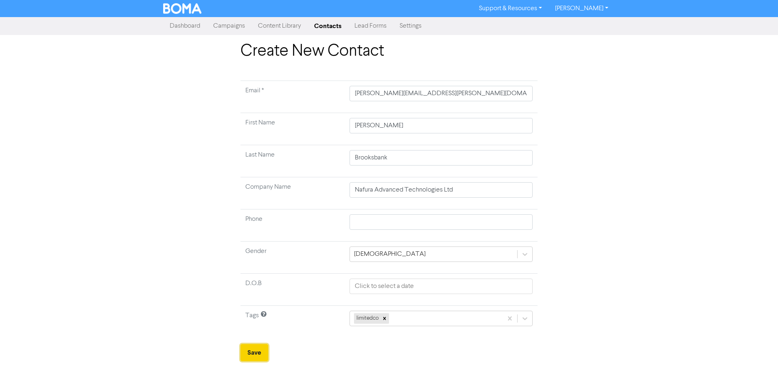
click at [243, 347] on button "Save" at bounding box center [254, 352] width 28 height 17
click at [253, 356] on button "Save" at bounding box center [254, 352] width 28 height 17
